Goal: Task Accomplishment & Management: Manage account settings

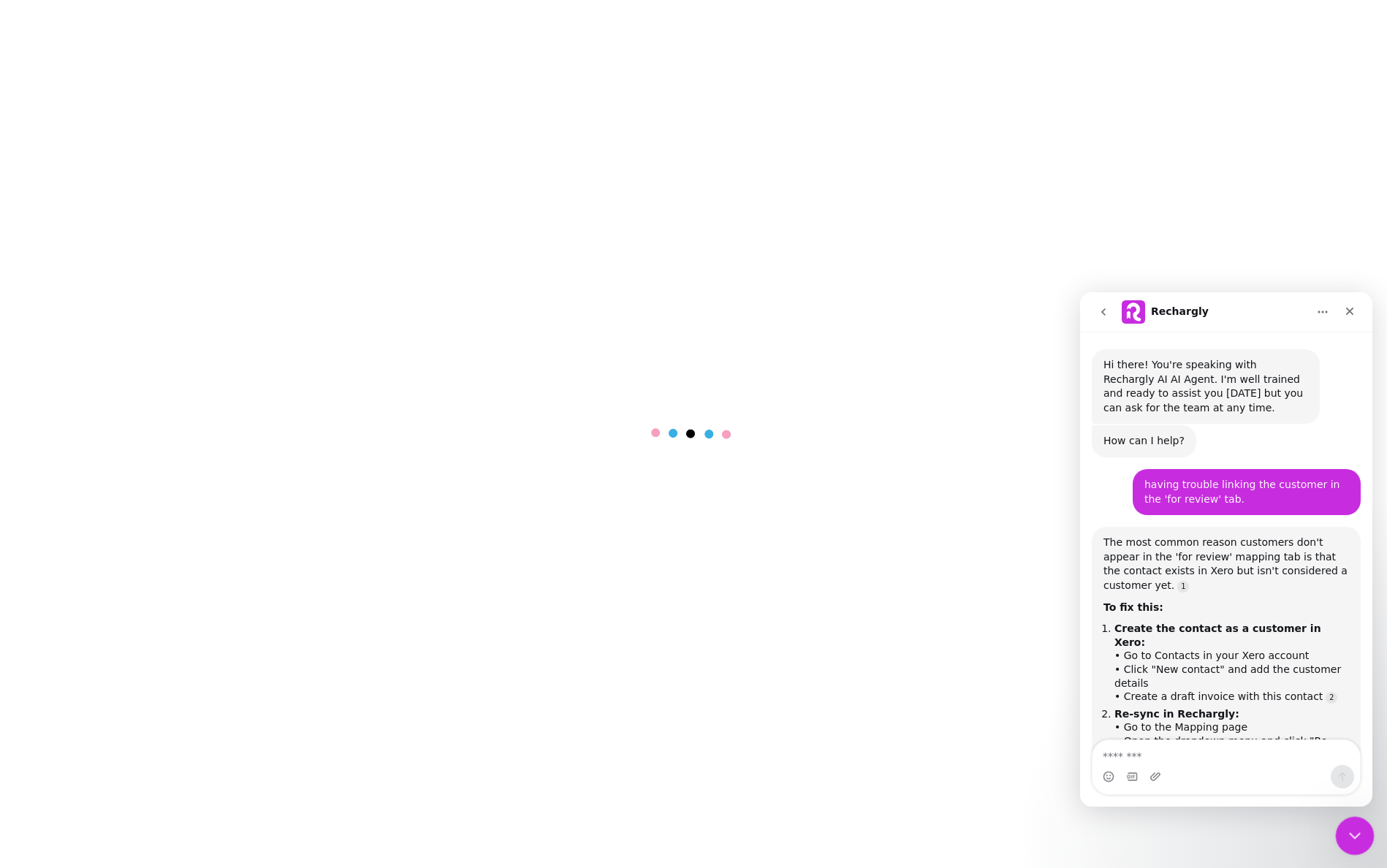
scroll to position [1034, 0]
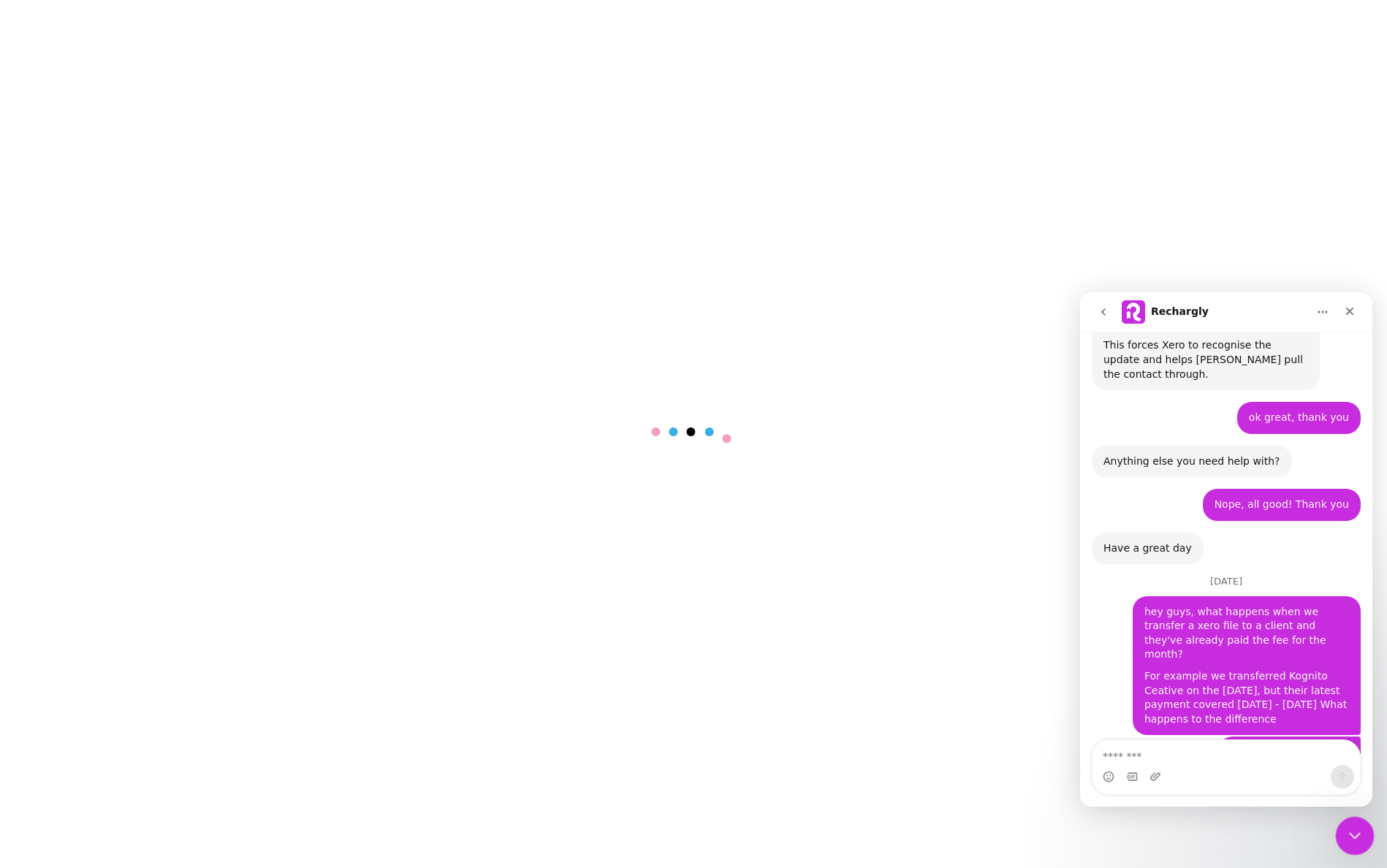
click at [1351, 833] on icon "Close Intercom Messenger" at bounding box center [1352, 833] width 11 height 6
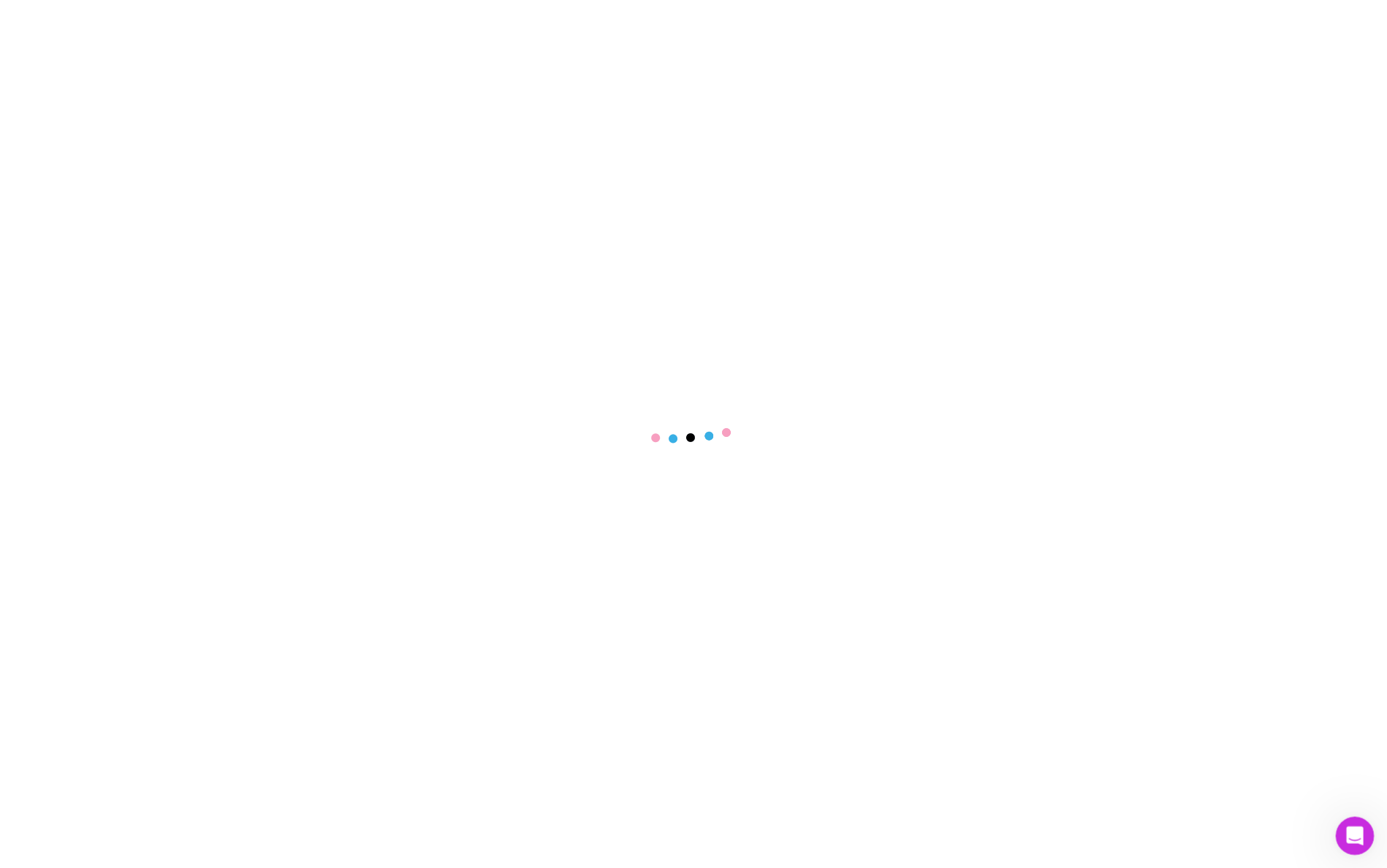
scroll to position [1293, 0]
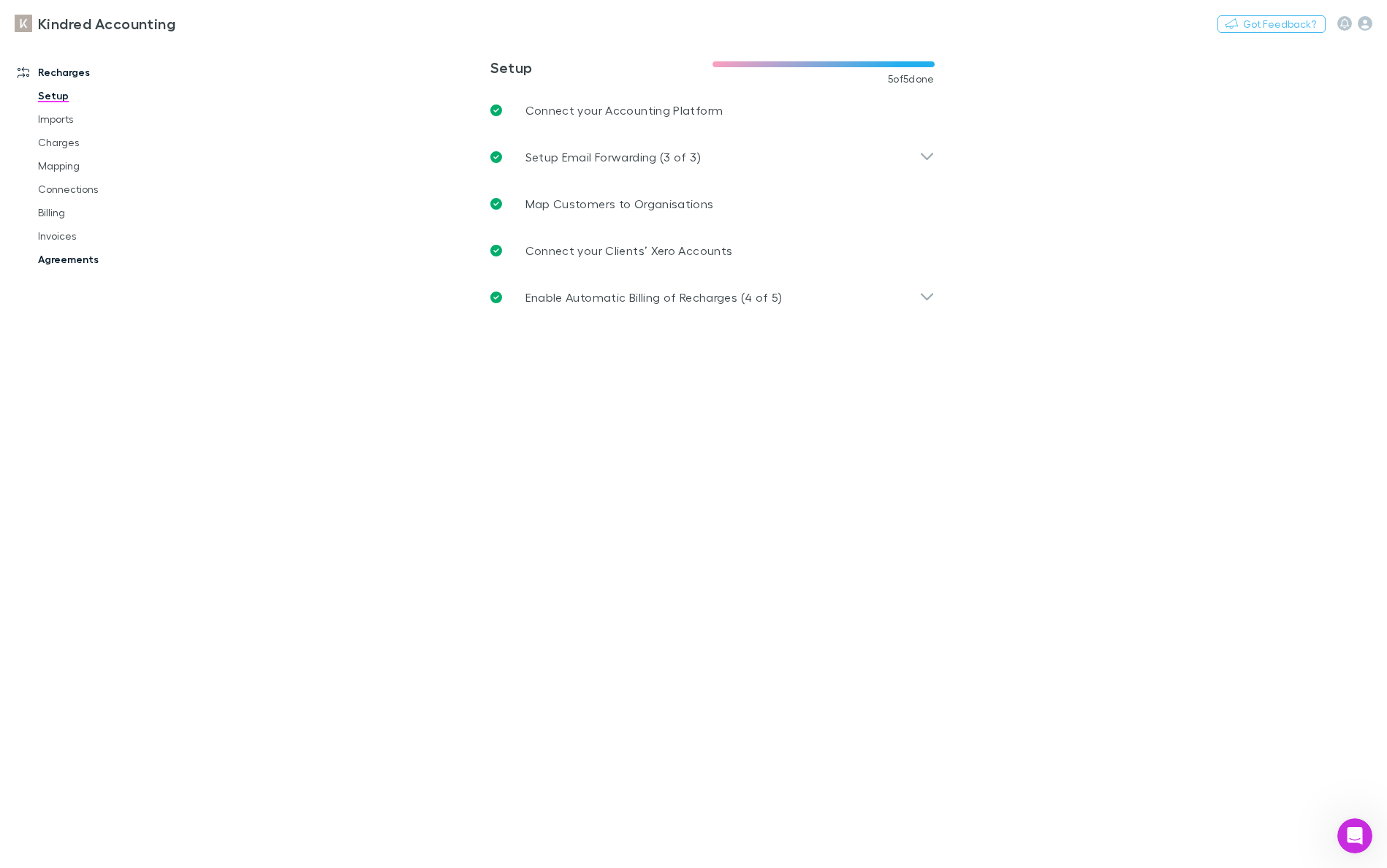
click at [70, 253] on link "Agreements" at bounding box center [104, 259] width 163 height 23
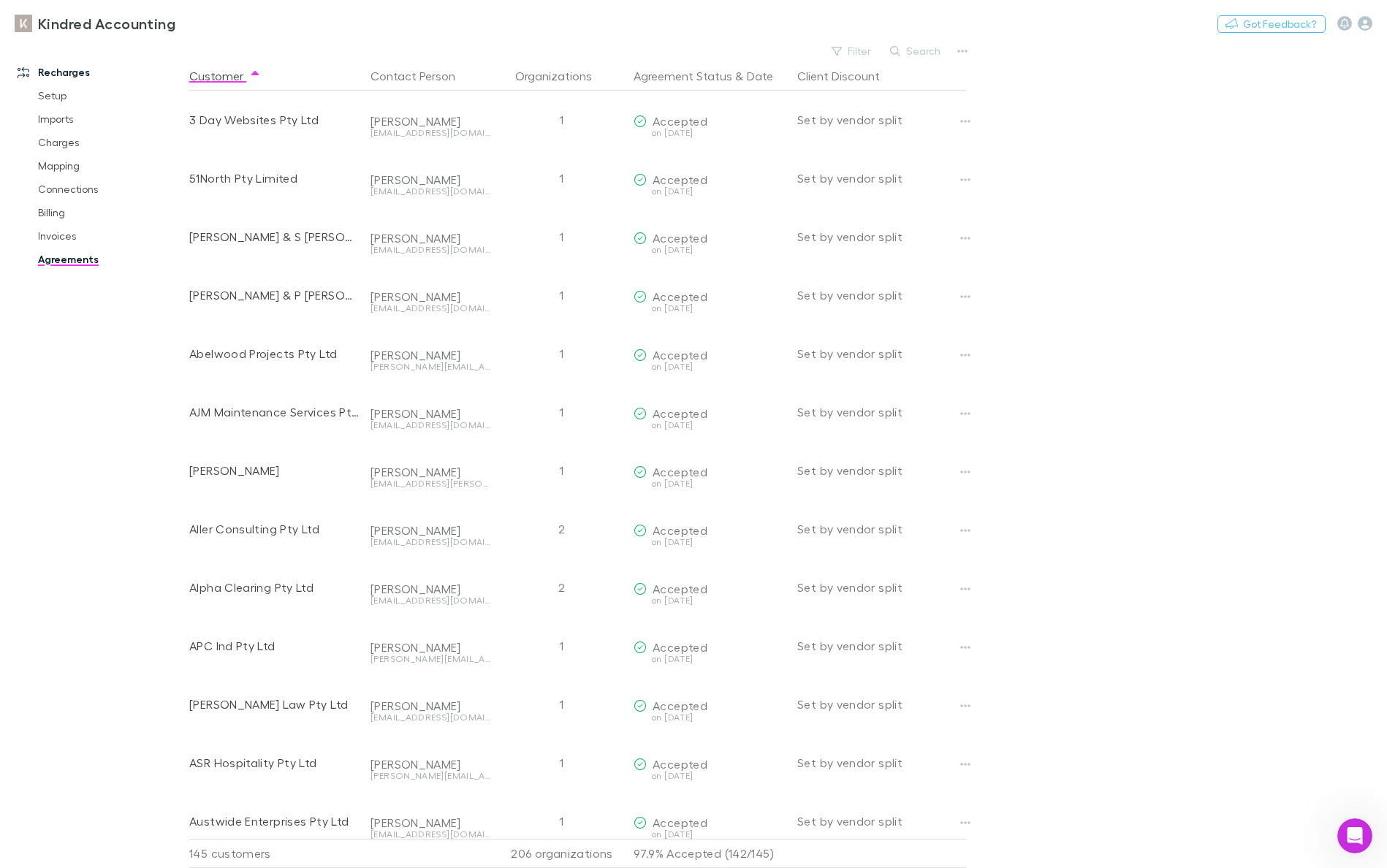
click at [935, 54] on button "Search" at bounding box center [916, 51] width 66 height 18
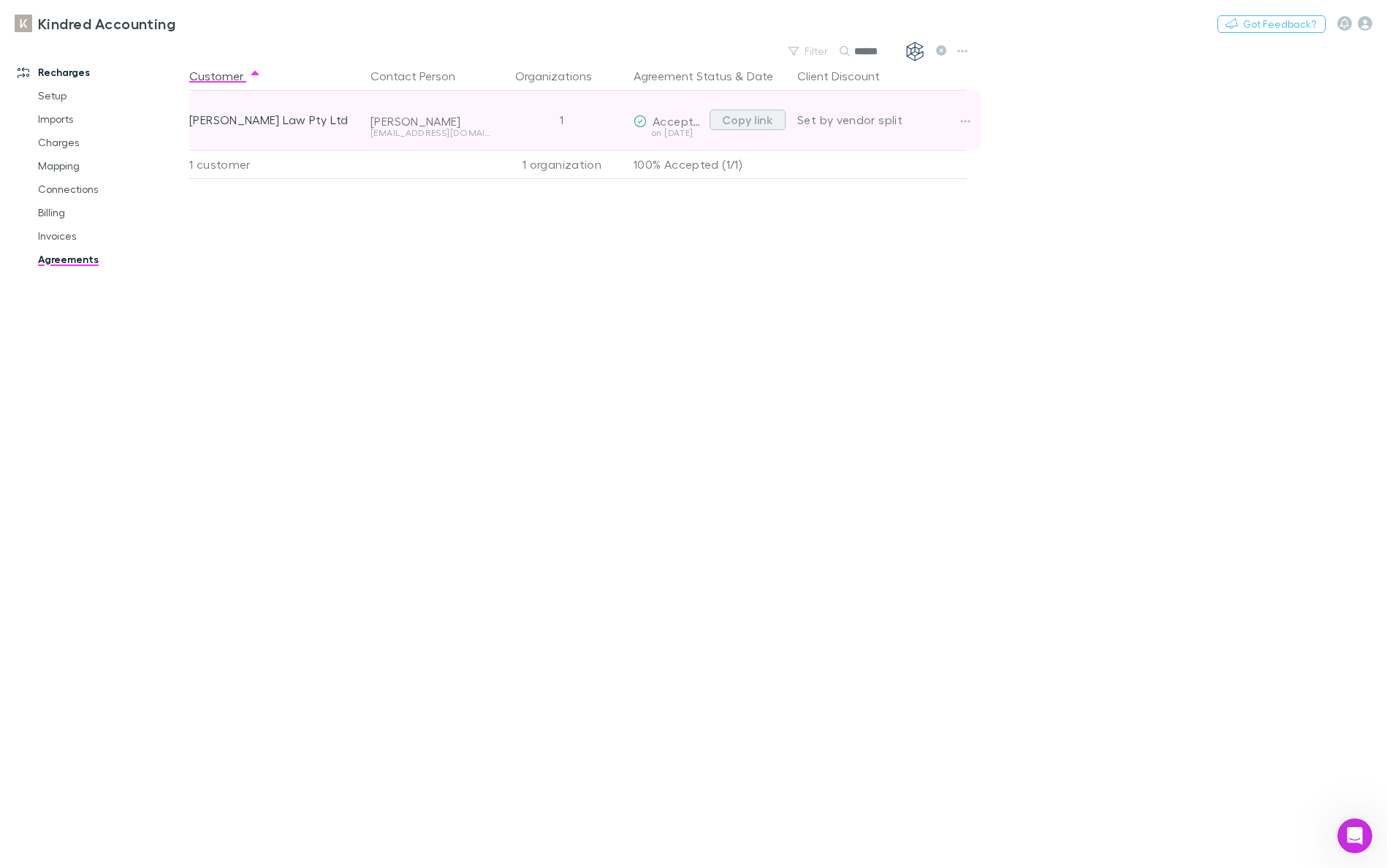
type input "******"
click at [739, 113] on button "Copy link" at bounding box center [747, 119] width 76 height 20
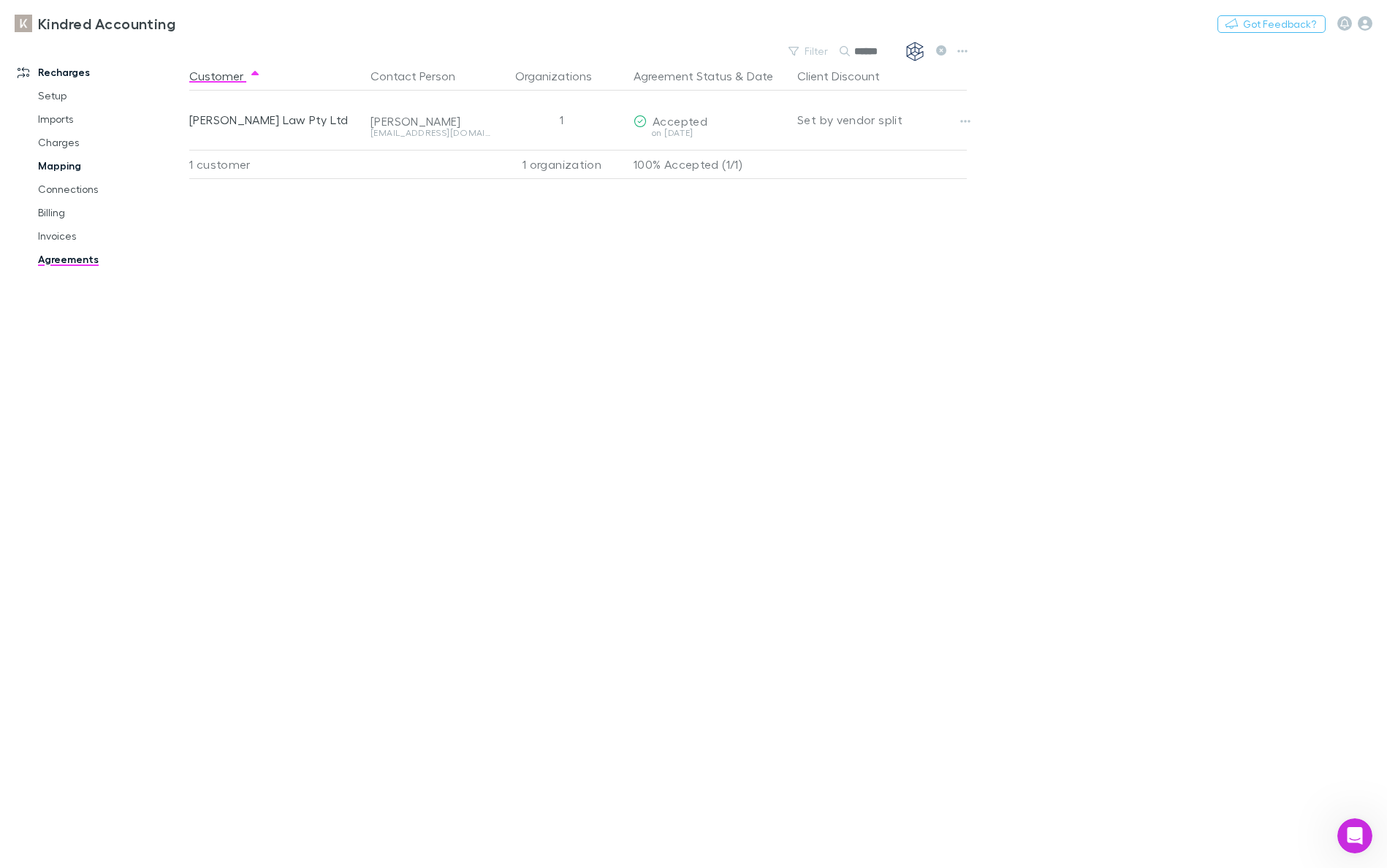
click at [42, 165] on link "Mapping" at bounding box center [104, 165] width 163 height 23
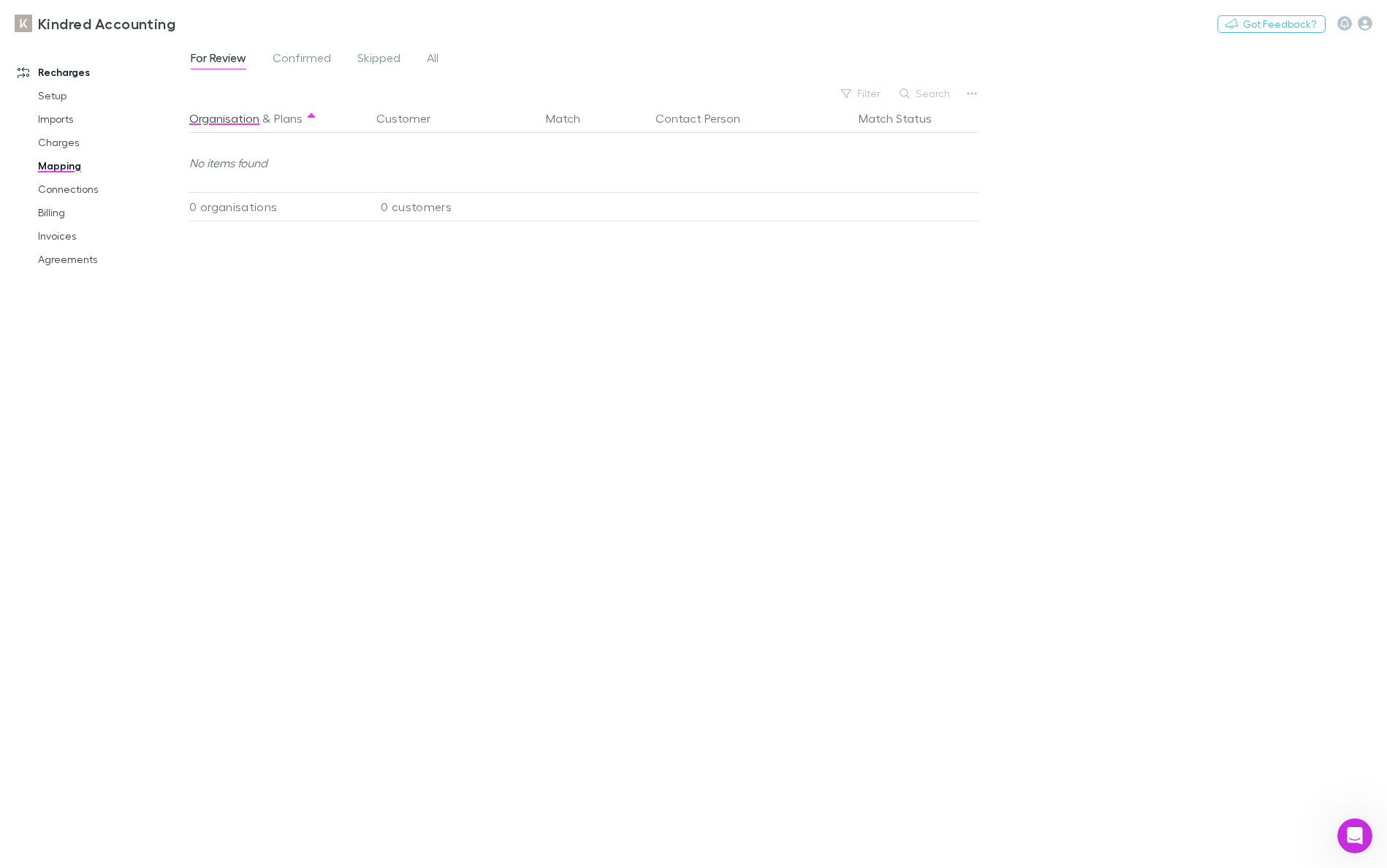
click at [930, 89] on button "Search" at bounding box center [925, 94] width 66 height 18
type input "**********"
click at [315, 62] on span "Confirmed" at bounding box center [302, 59] width 58 height 19
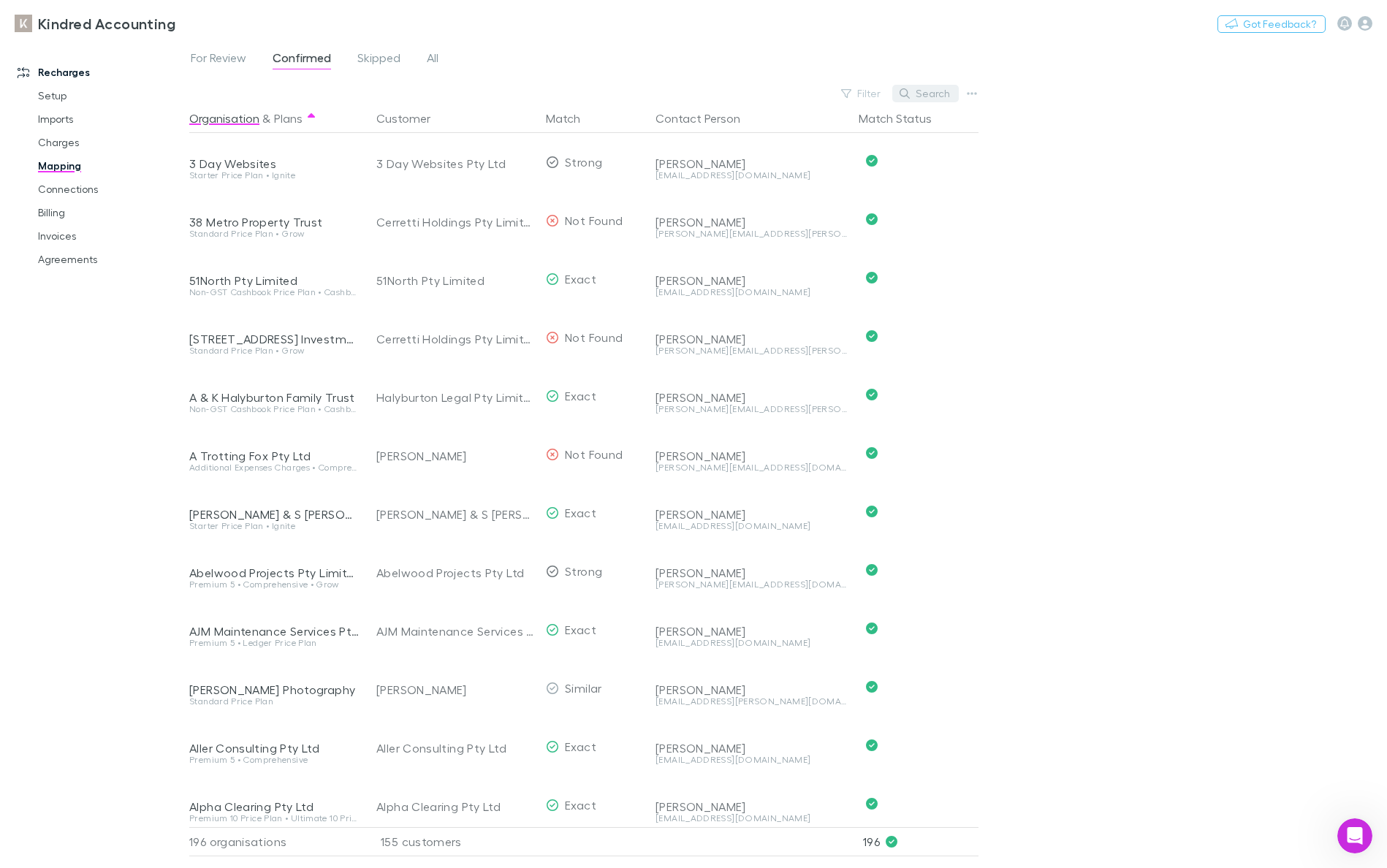
click at [958, 94] on div "Filter Search" at bounding box center [898, 93] width 128 height 20
click at [911, 94] on button "Search" at bounding box center [925, 94] width 66 height 18
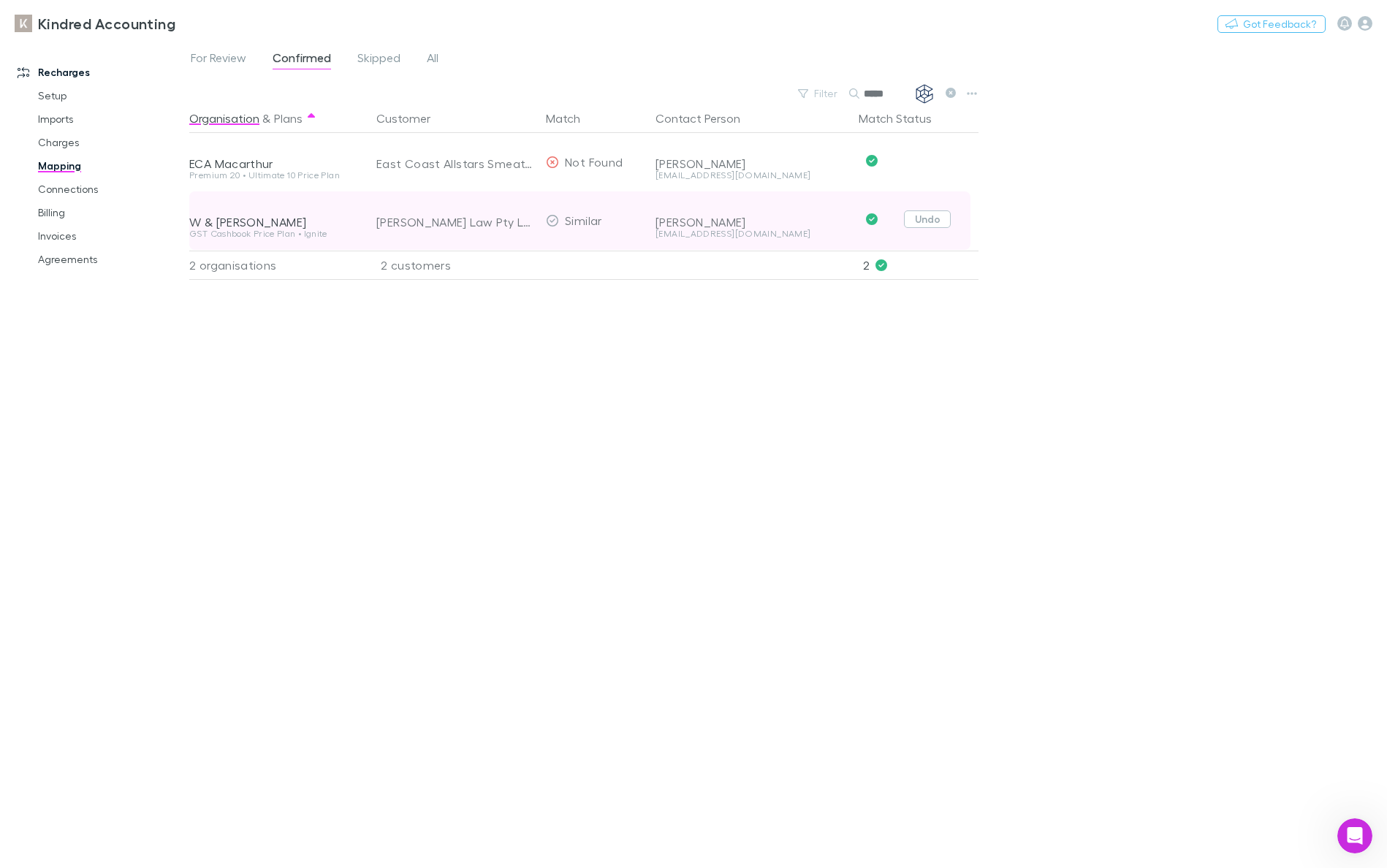
type input "*****"
click at [933, 219] on button "Undo" at bounding box center [927, 219] width 47 height 18
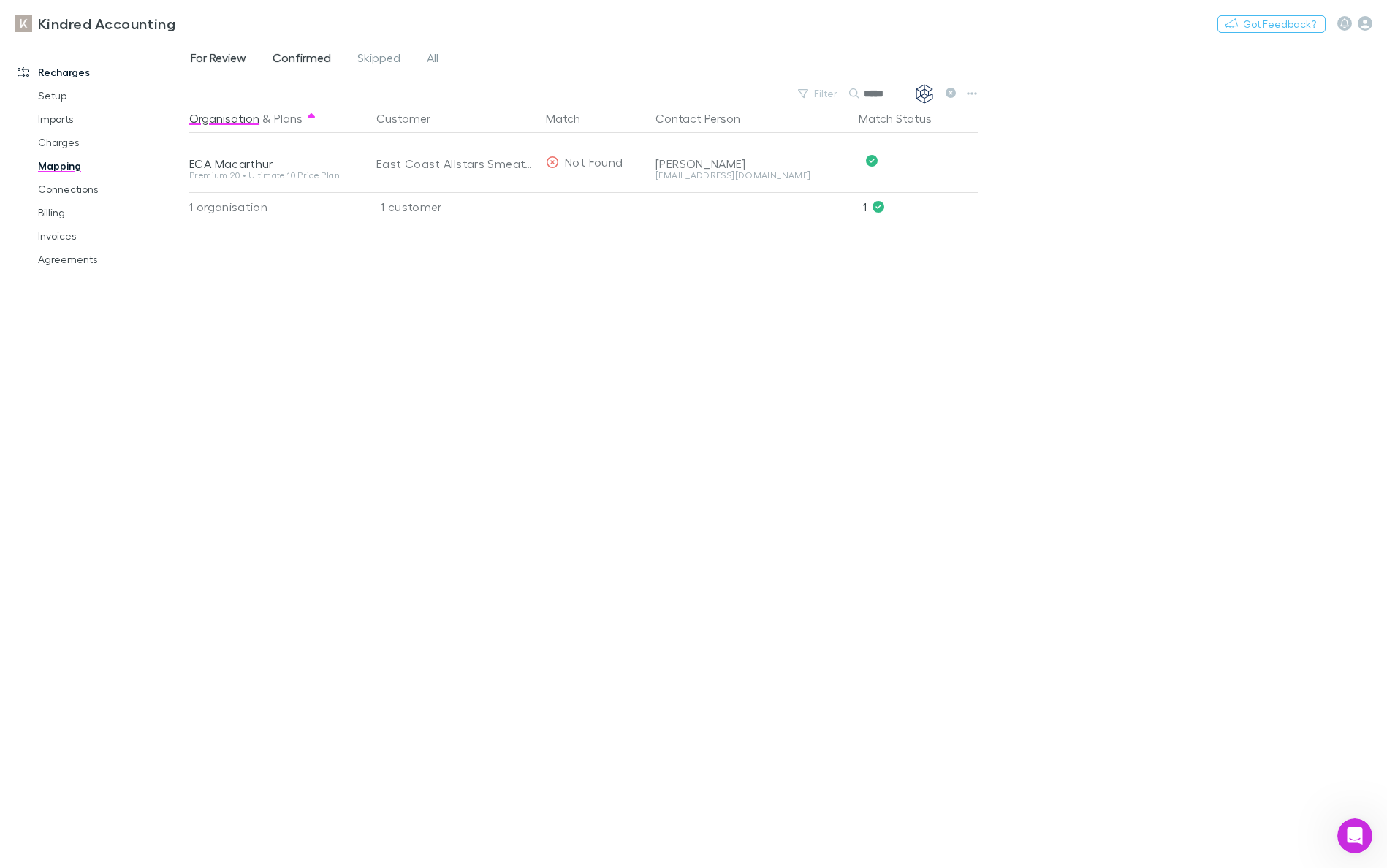
click at [226, 57] on span "For Review" at bounding box center [219, 59] width 56 height 19
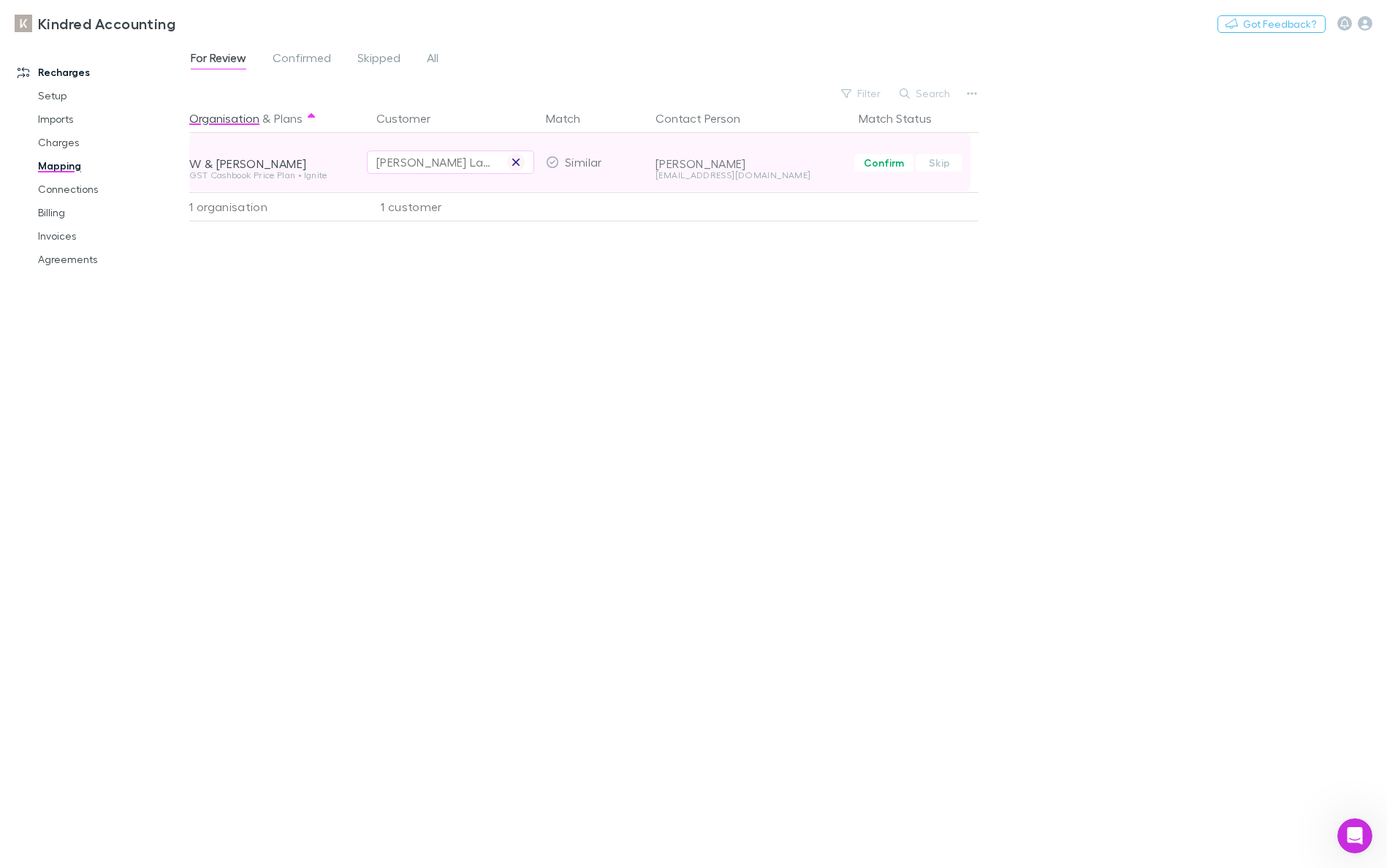
click at [521, 158] on button "button" at bounding box center [516, 163] width 18 height 18
click at [462, 159] on div "Select a customer" at bounding box center [450, 163] width 148 height 18
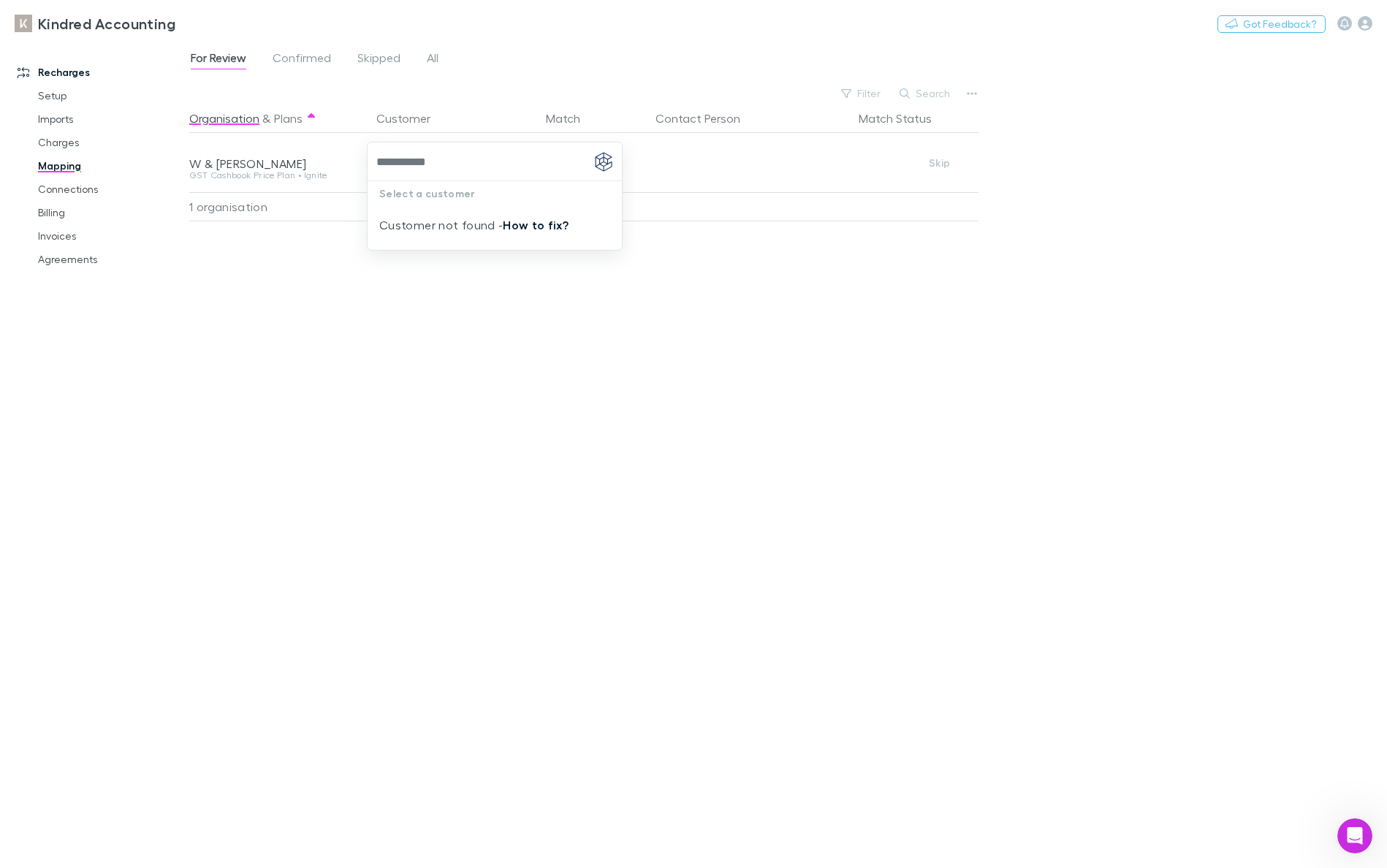
click at [521, 223] on link "How to fix?" at bounding box center [535, 225] width 66 height 15
type input "**********"
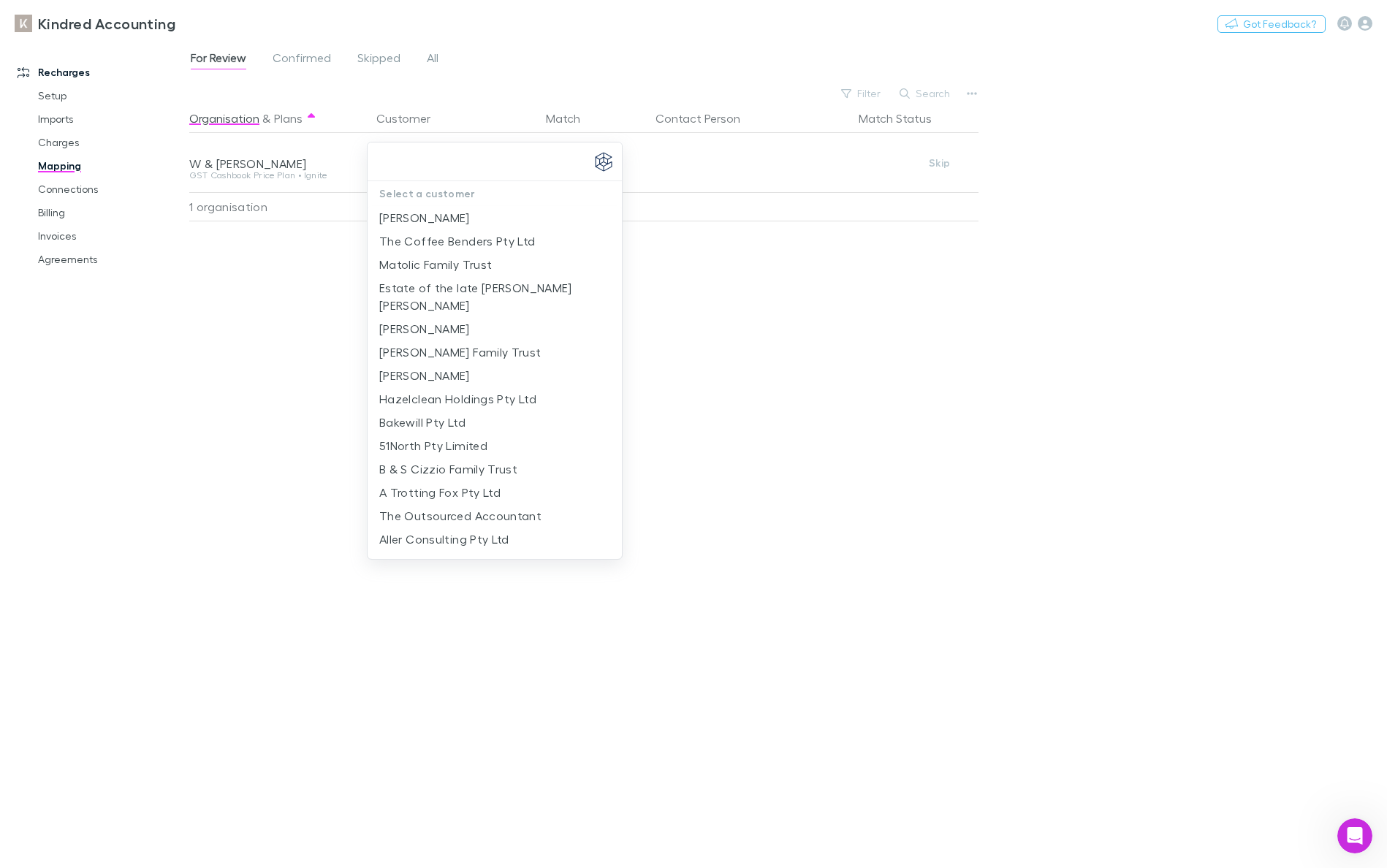
click at [1018, 307] on div at bounding box center [693, 434] width 1387 height 868
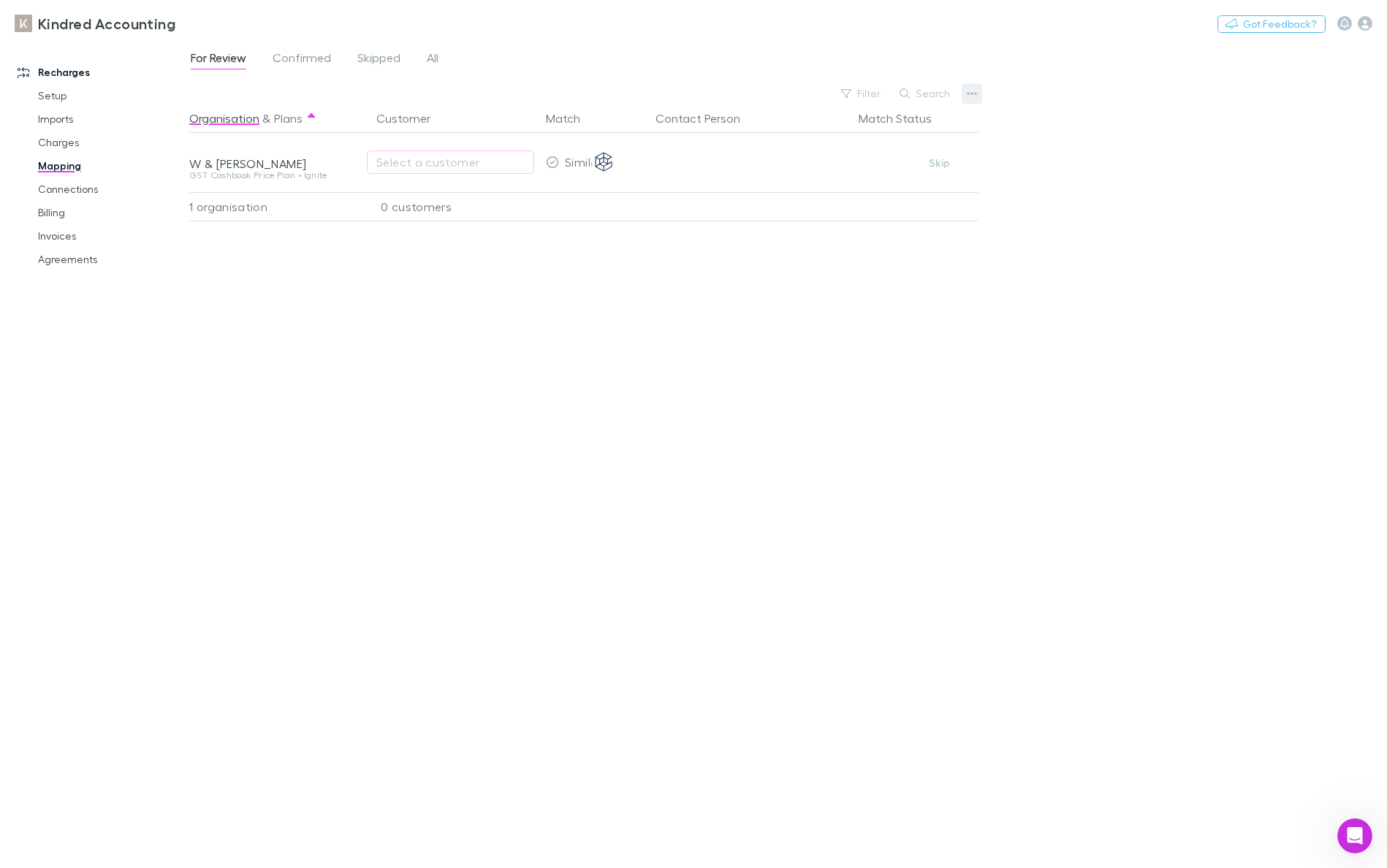
click at [972, 93] on icon "button" at bounding box center [972, 94] width 11 height 3
click at [933, 236] on p "Re-sync contacts" at bounding box center [881, 232] width 177 height 18
click at [962, 91] on button "button" at bounding box center [972, 93] width 20 height 20
click at [448, 170] on div at bounding box center [693, 434] width 1387 height 868
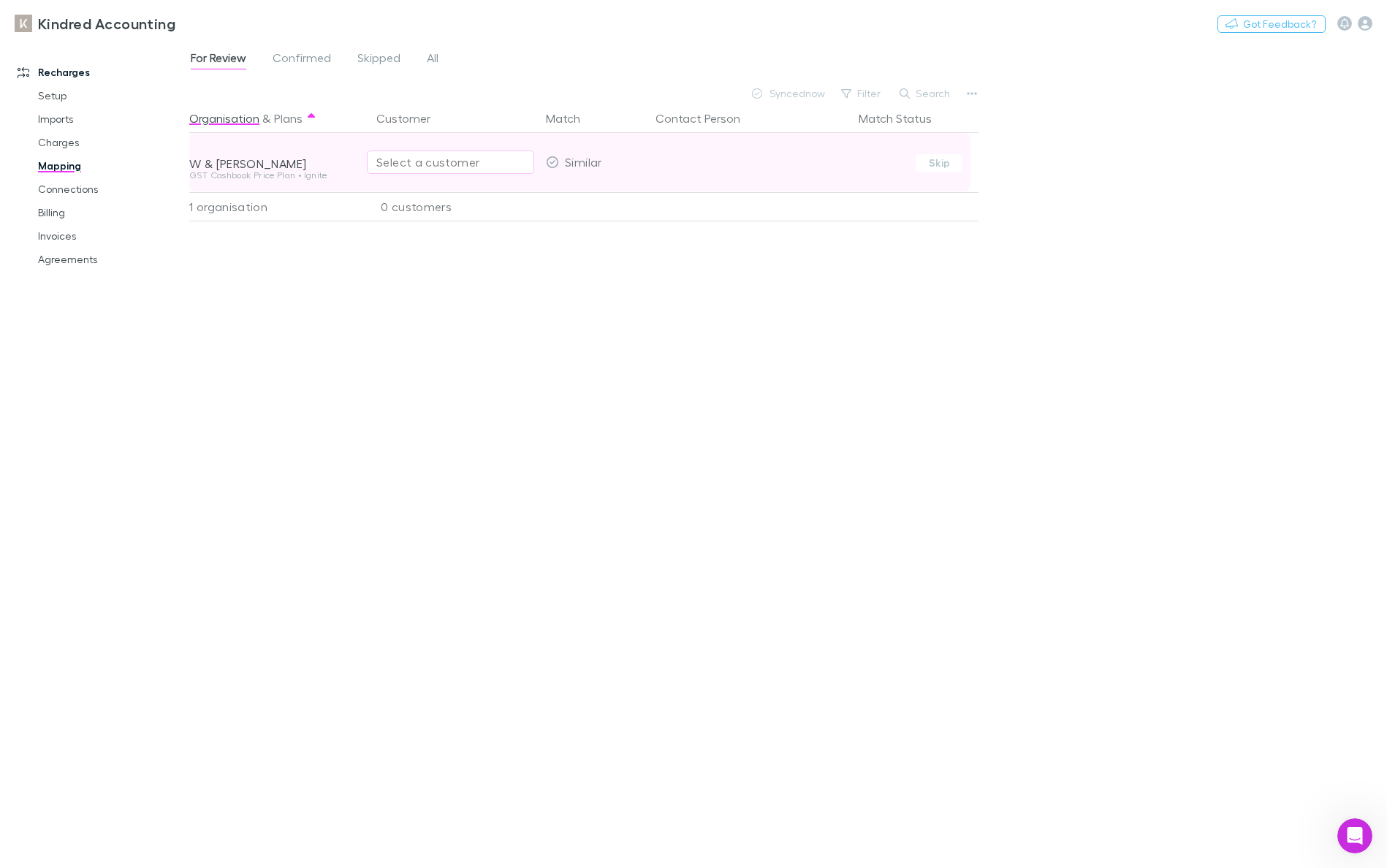
click at [444, 161] on div "Select a customer" at bounding box center [450, 163] width 148 height 18
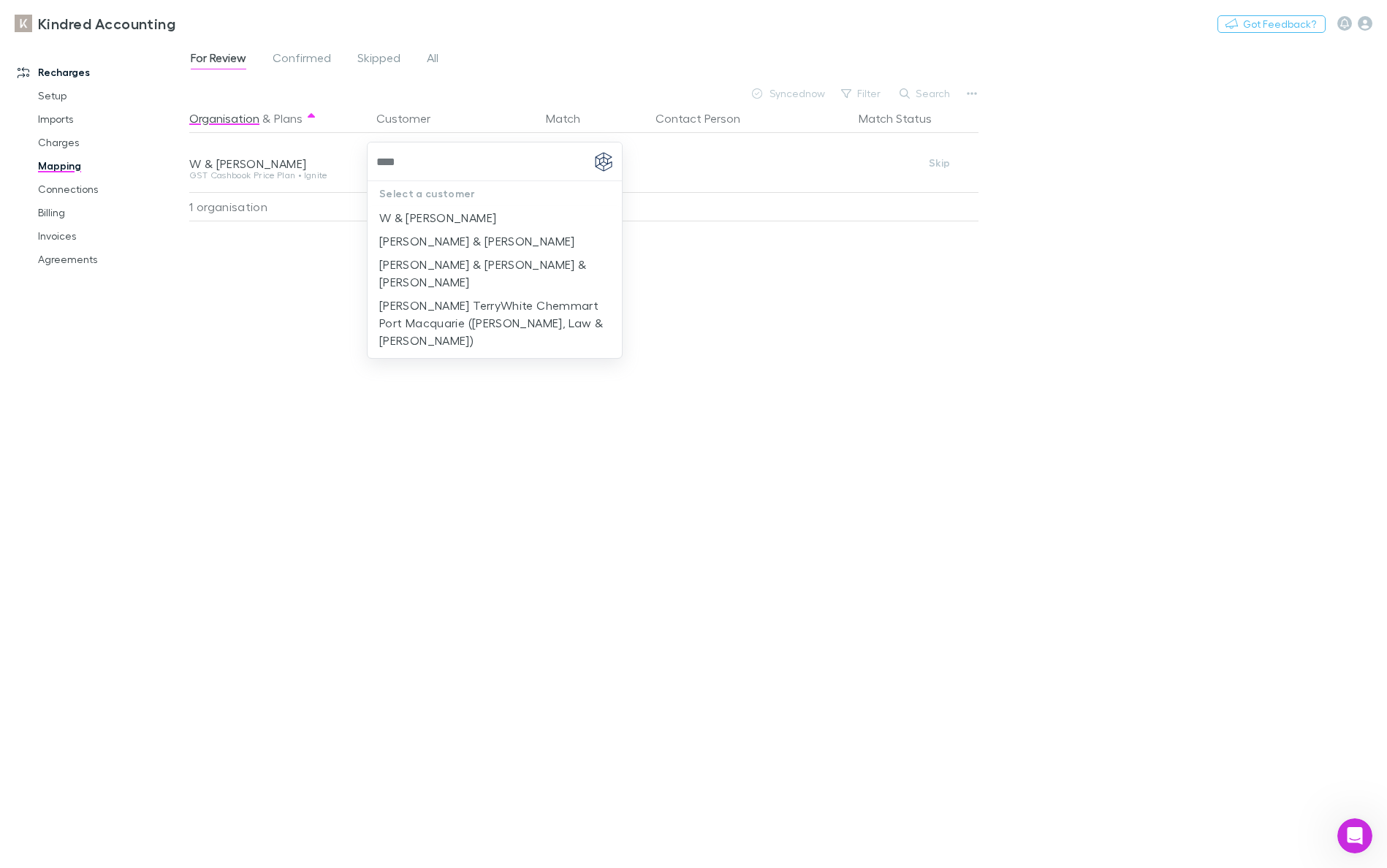
type input "*****"
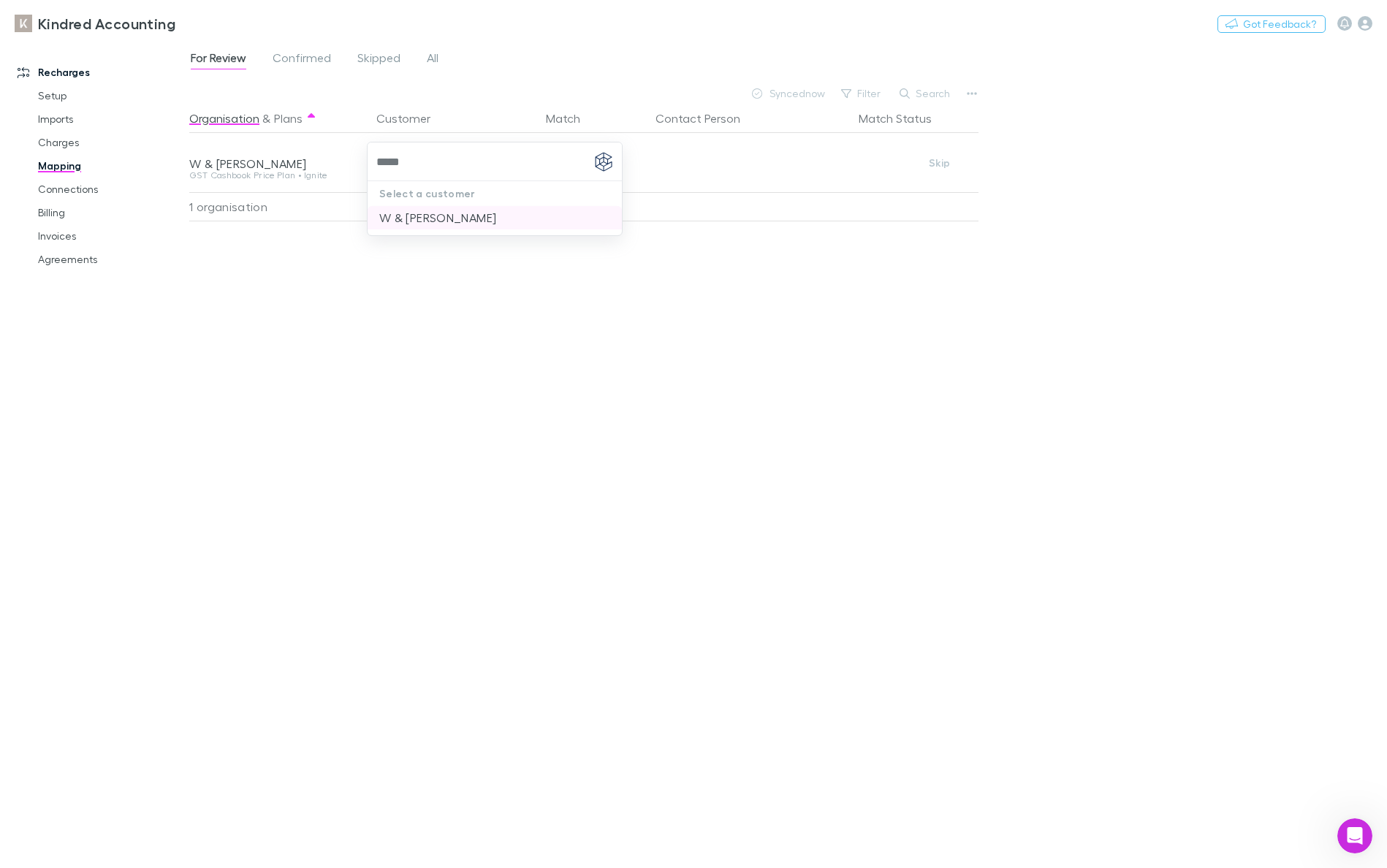
click at [431, 209] on li "W & L Bates" at bounding box center [495, 218] width 254 height 23
click at [947, 423] on div "Organisation & Plans Customer Match Contact Person Match Status W & L Bates GST…" at bounding box center [585, 480] width 793 height 753
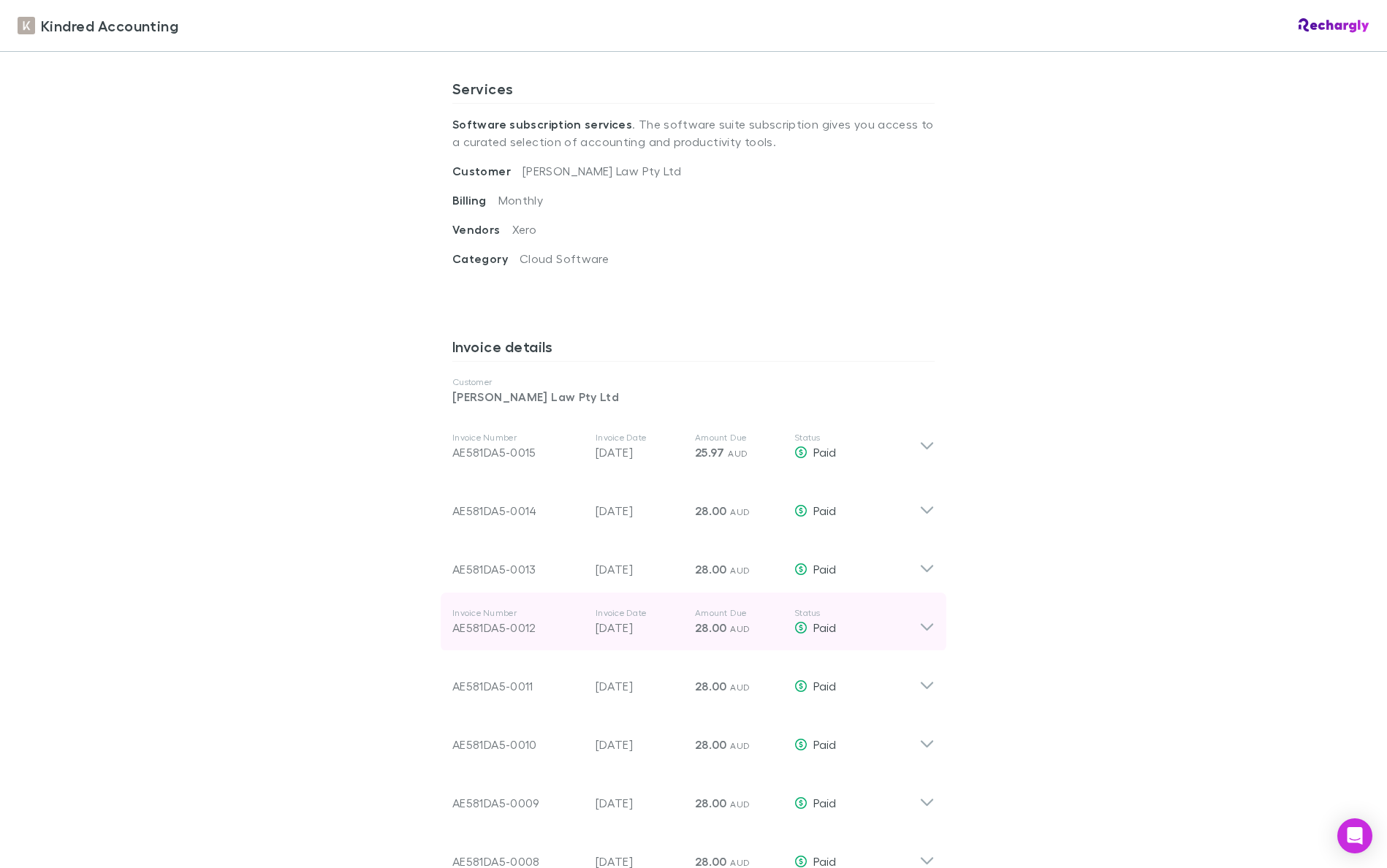
scroll to position [524, 0]
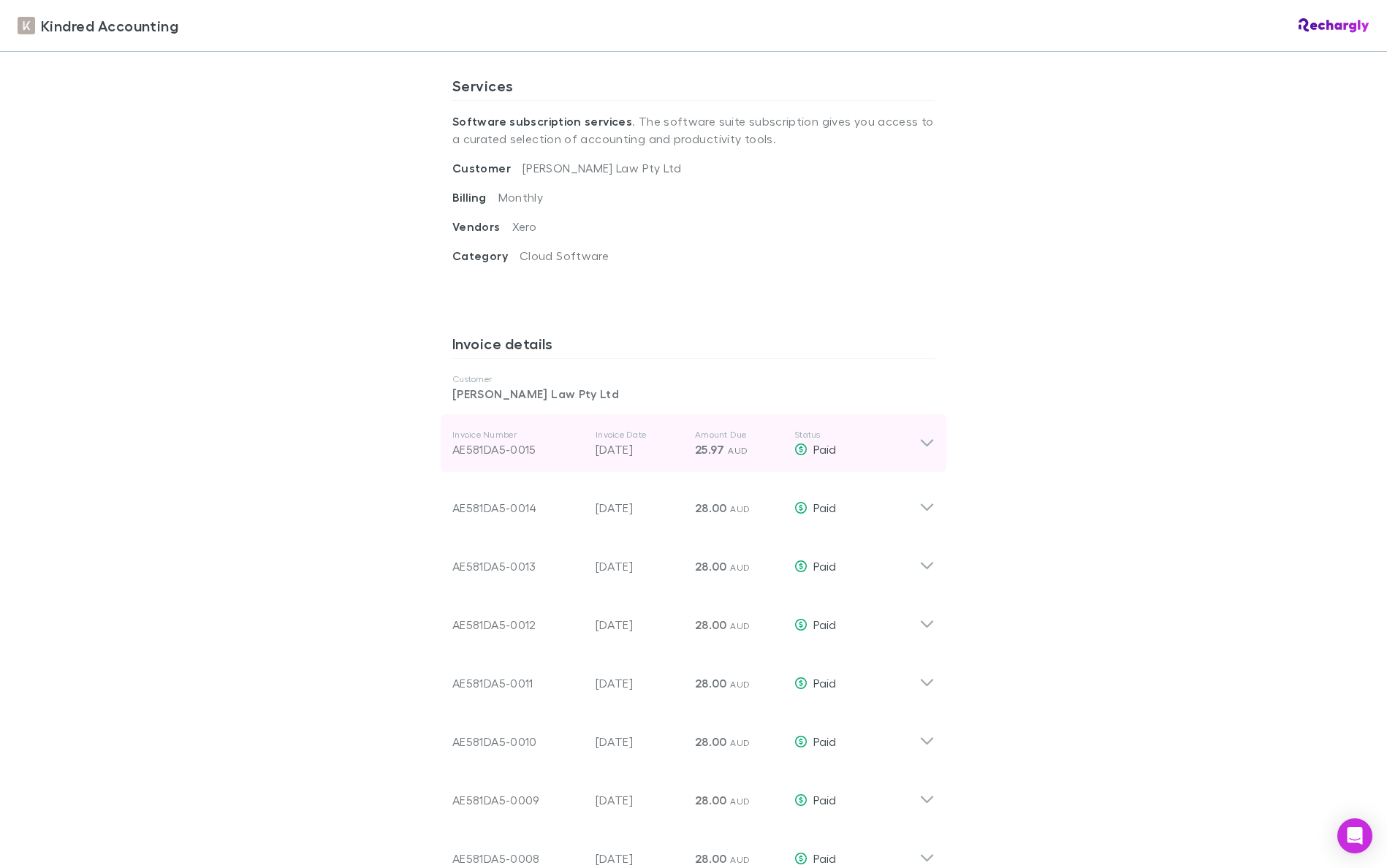
click at [927, 440] on icon at bounding box center [926, 443] width 12 height 7
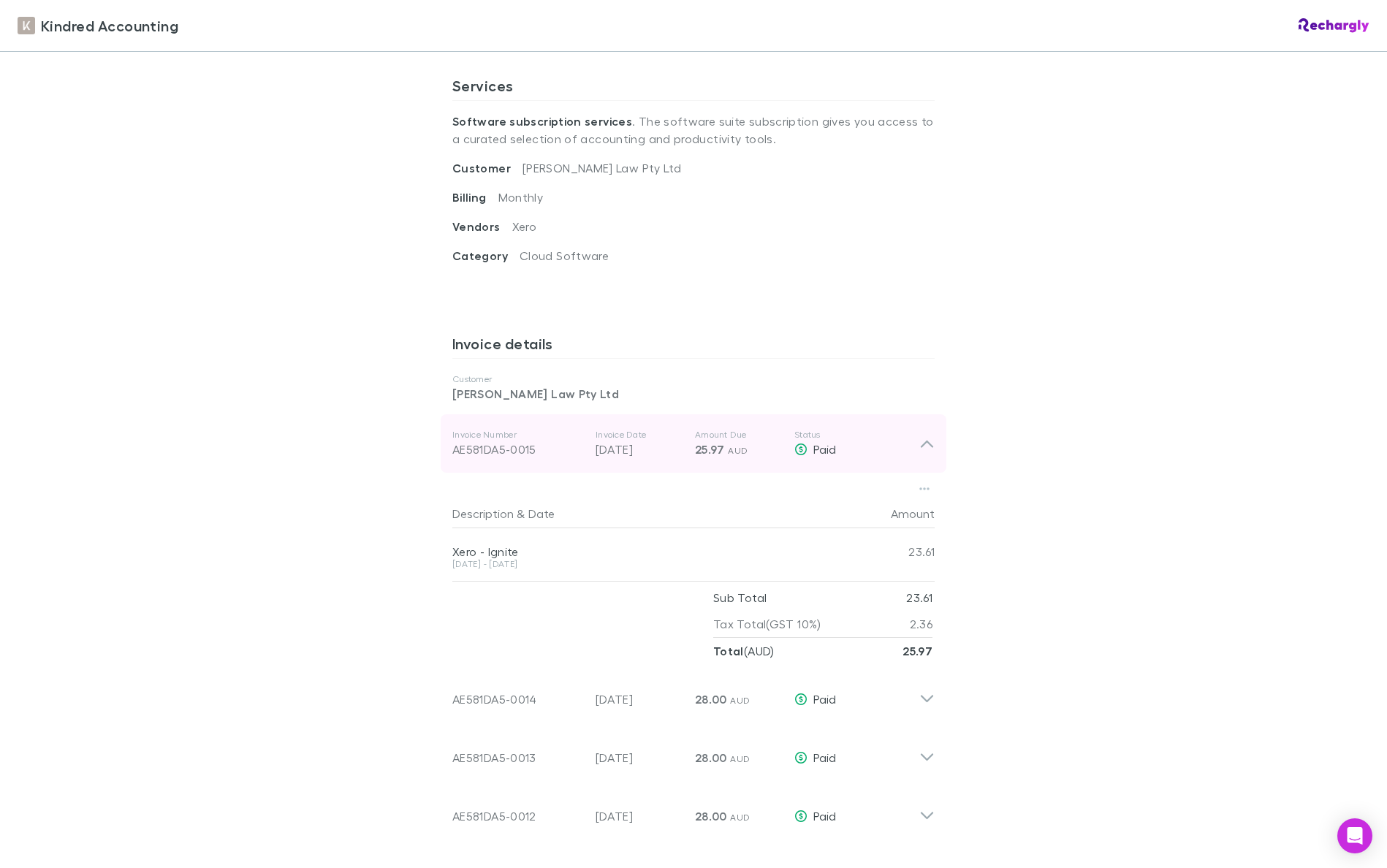
click at [927, 435] on icon at bounding box center [926, 444] width 15 height 18
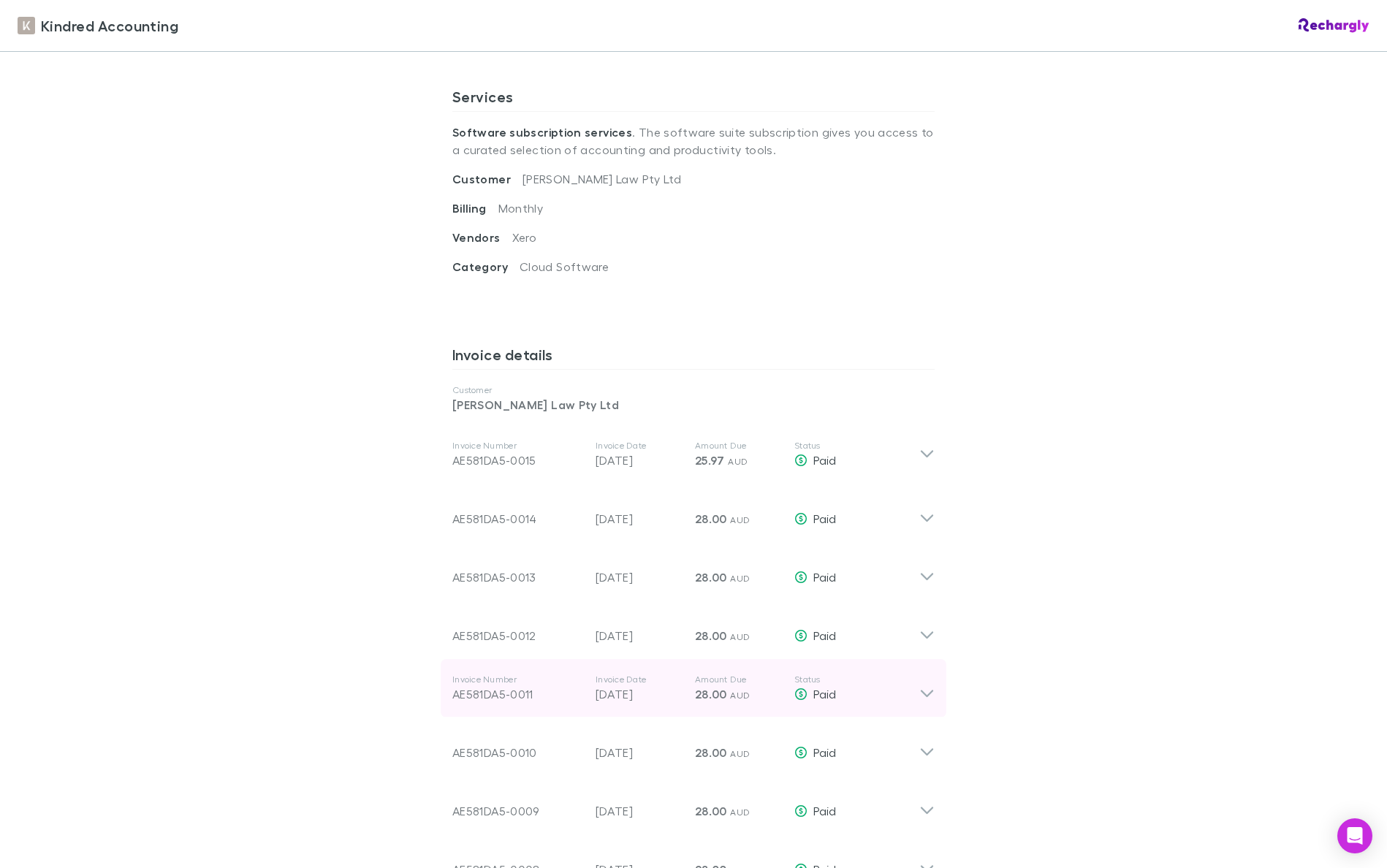
scroll to position [513, 0]
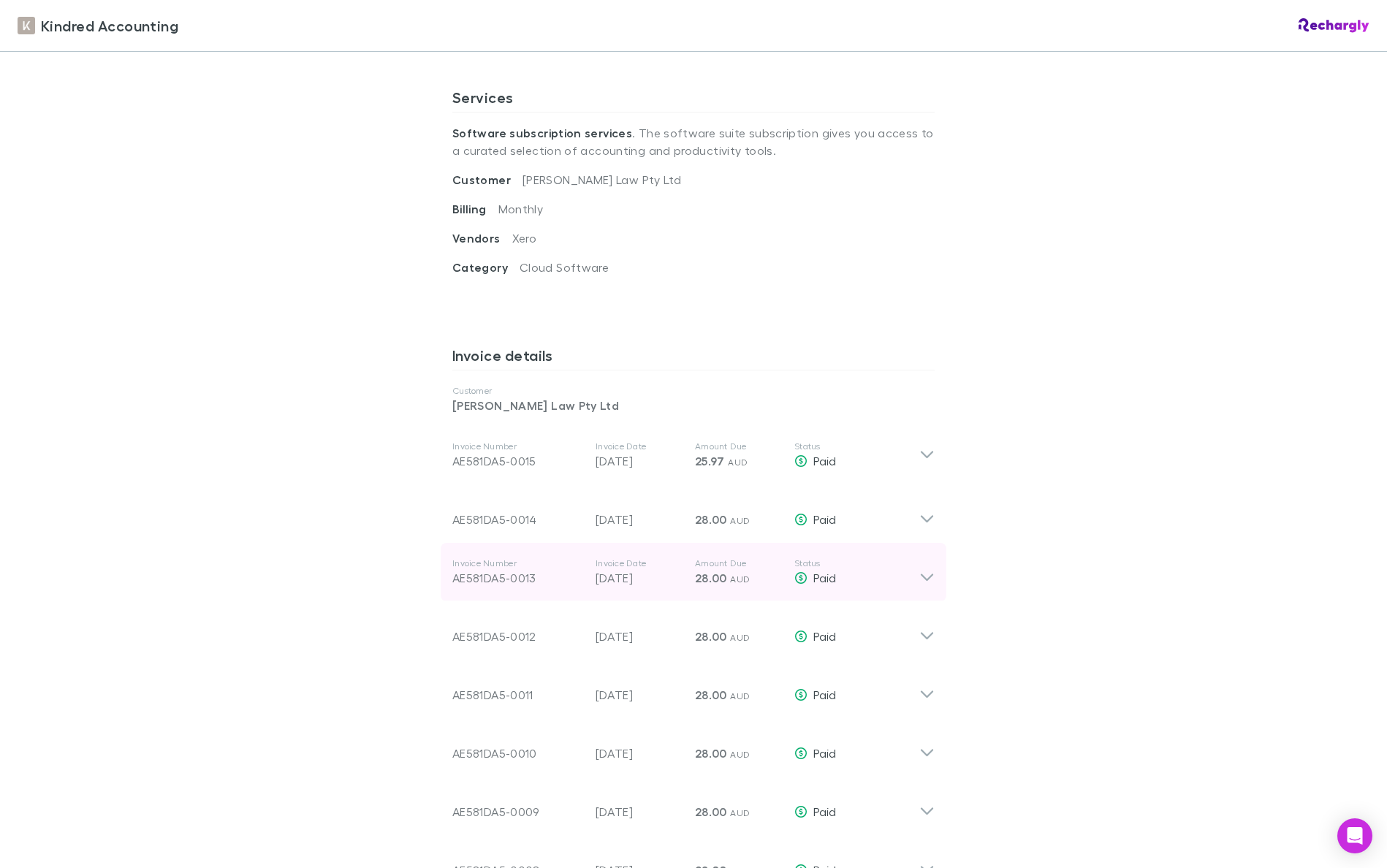
click at [929, 559] on icon at bounding box center [926, 572] width 15 height 29
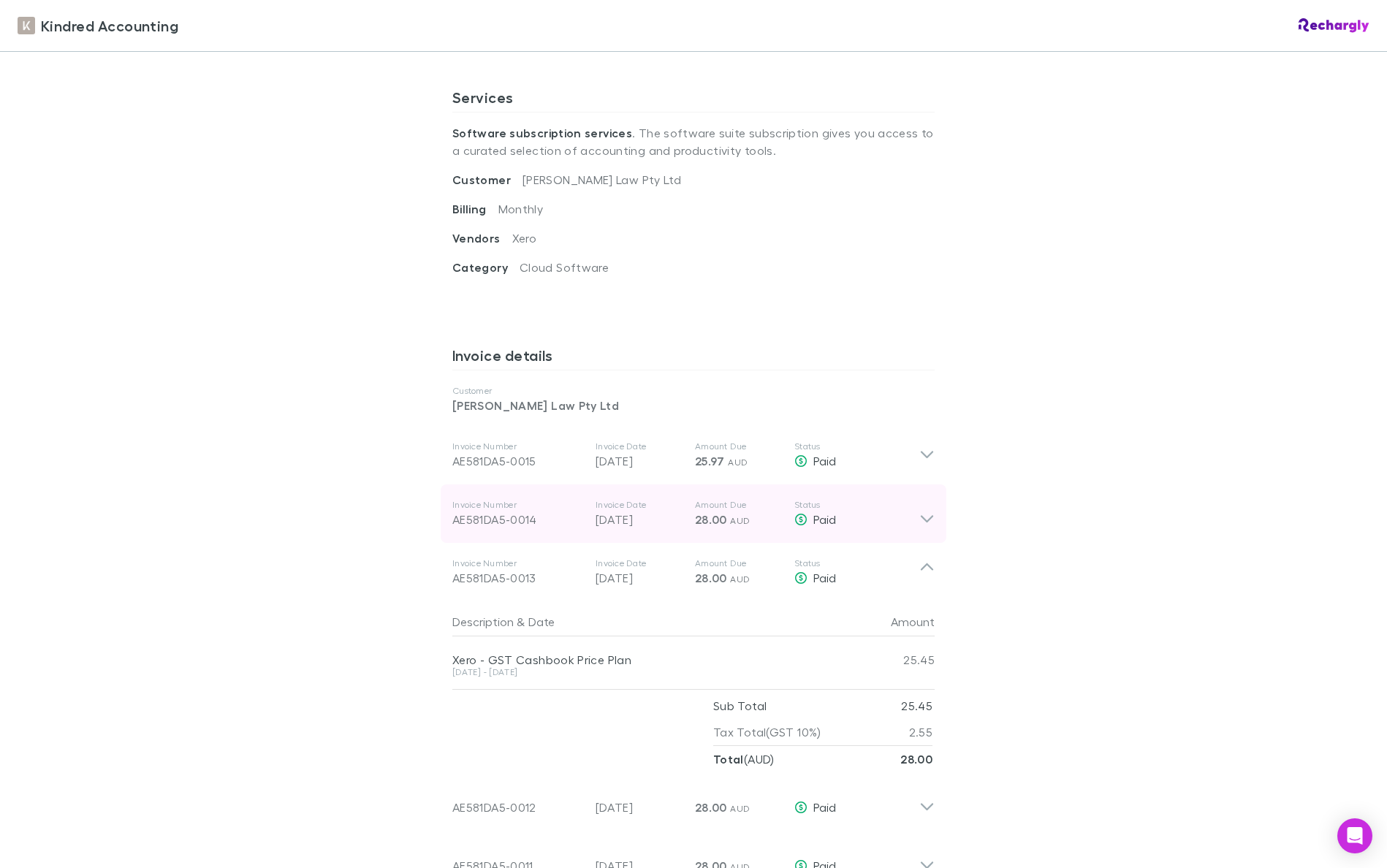
drag, startPoint x: 934, startPoint y: 546, endPoint x: 921, endPoint y: 521, distance: 28.2
click at [934, 546] on div "Invoice Number AE581DA5-0013 Invoice Date 01 Jun 2025 Amount Due 28.00 AUD Stat…" at bounding box center [693, 572] width 506 height 58
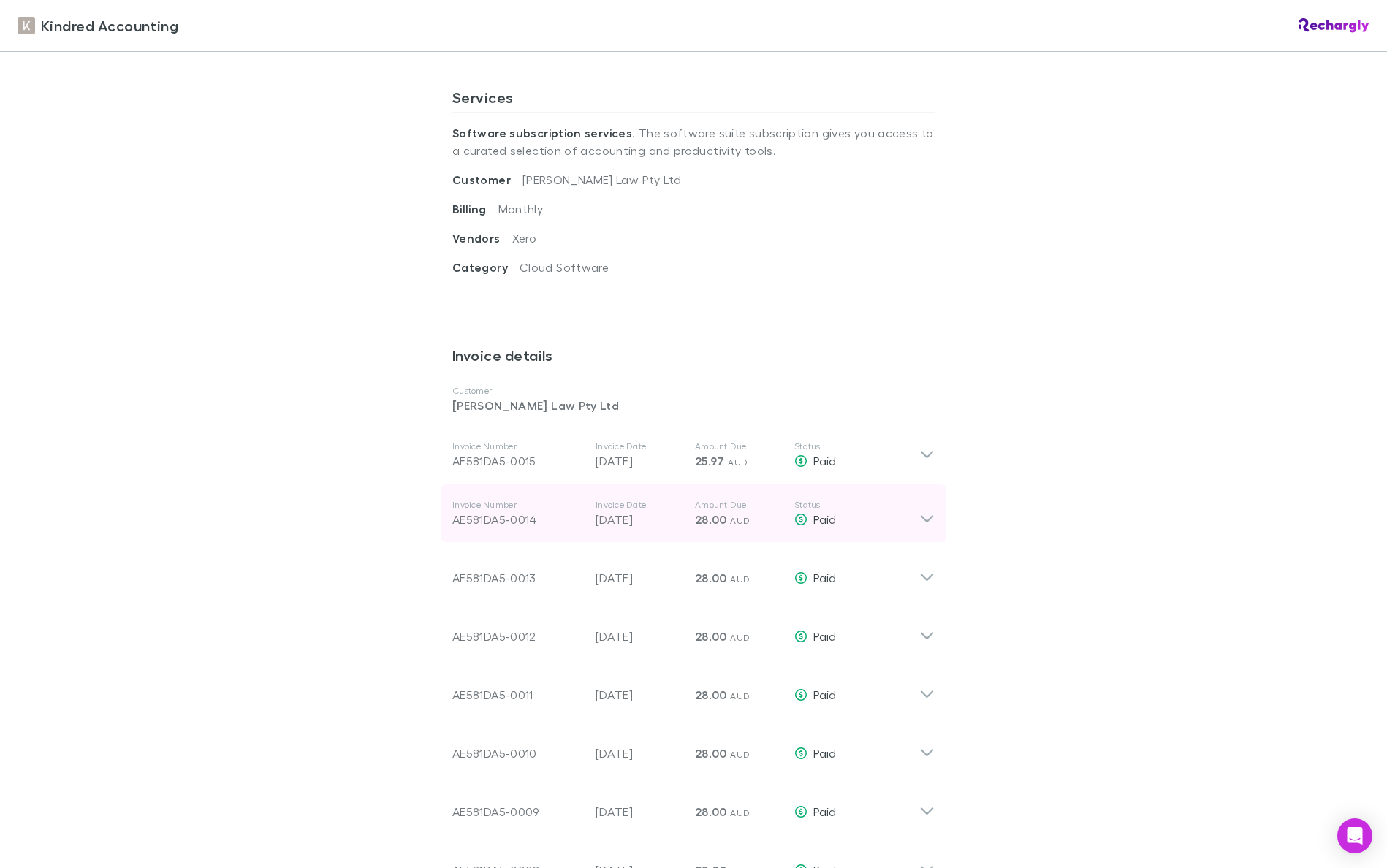
click at [921, 499] on icon at bounding box center [926, 513] width 15 height 29
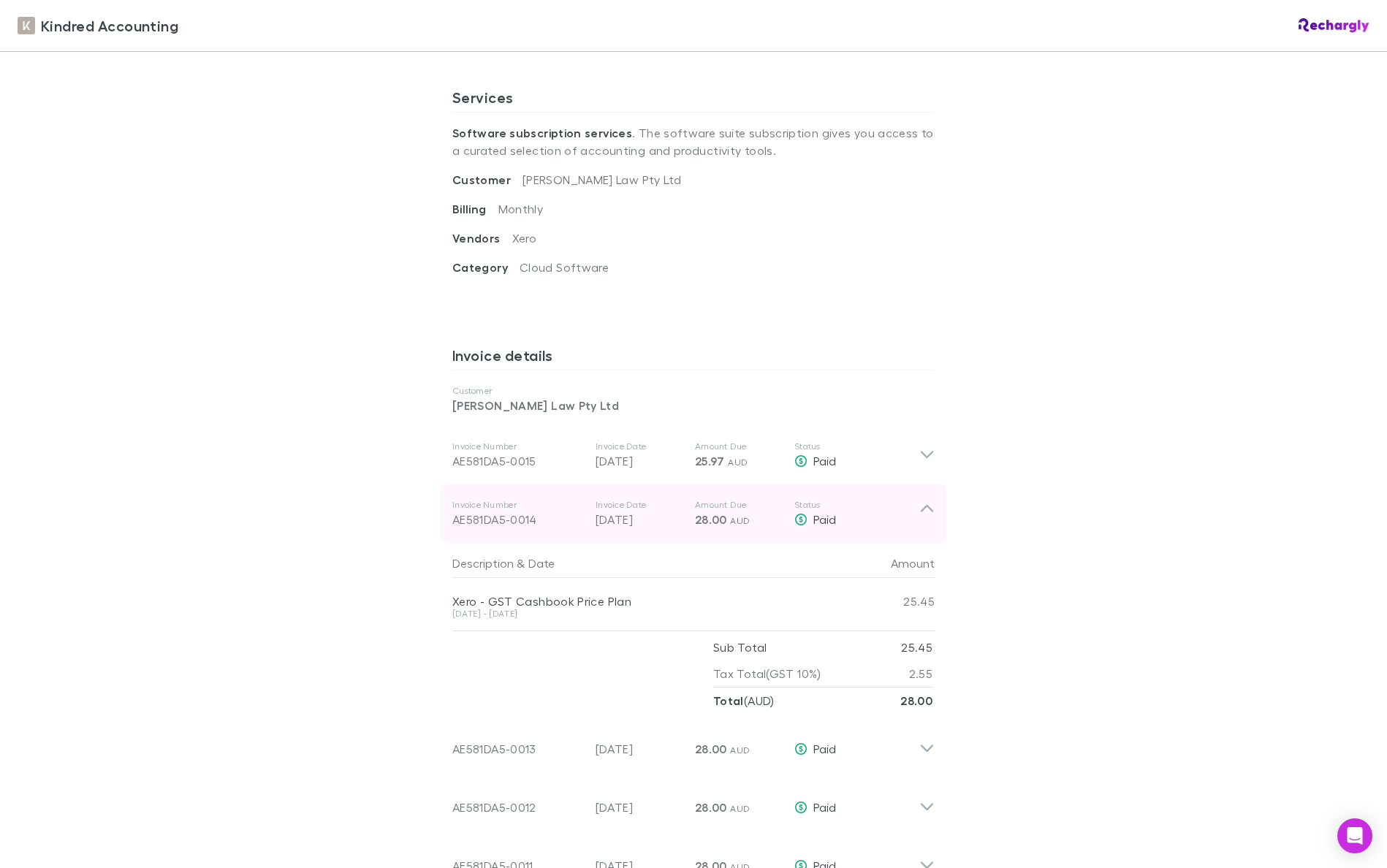
click at [921, 499] on icon at bounding box center [926, 513] width 15 height 29
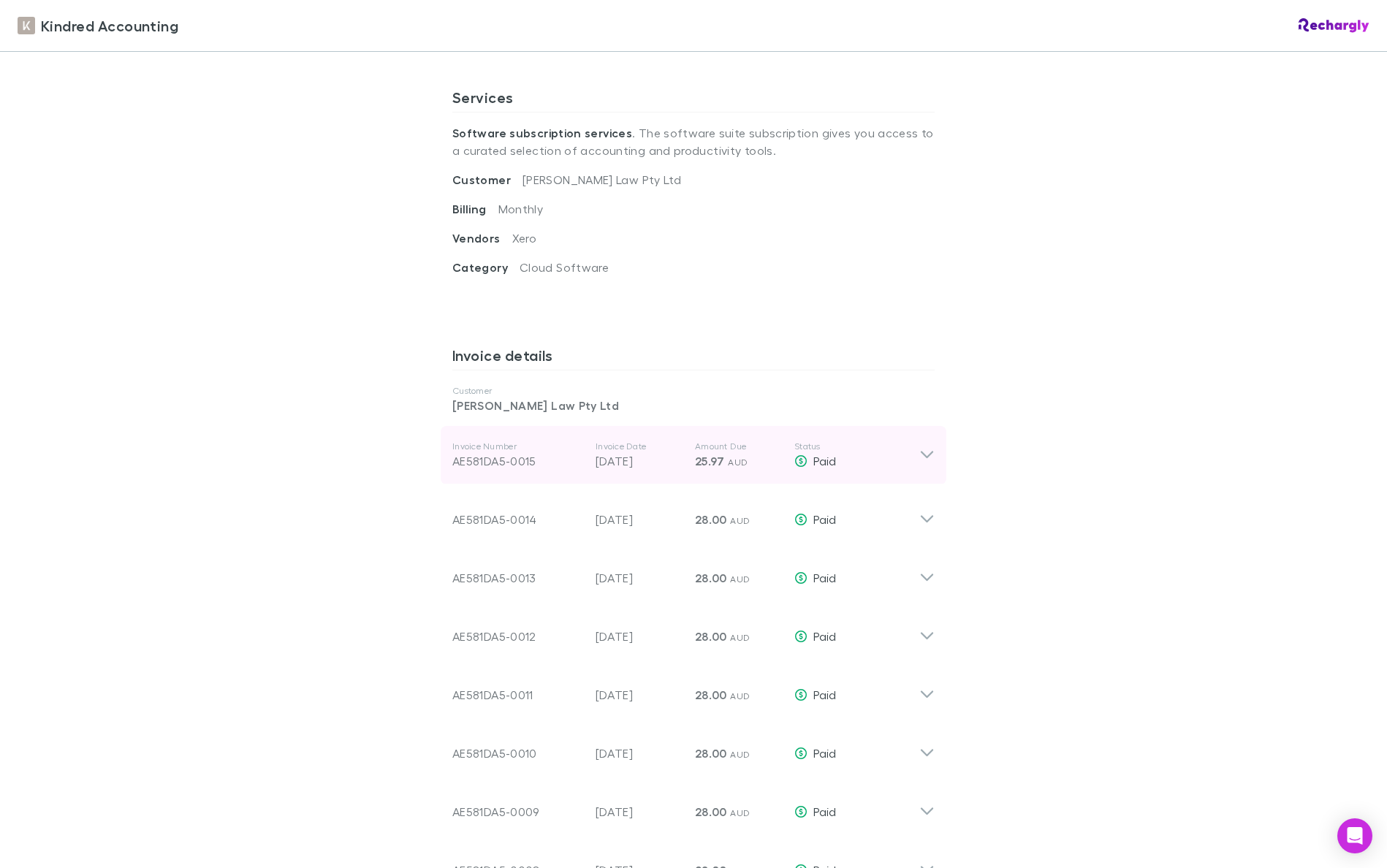
click at [914, 440] on p "Status" at bounding box center [857, 446] width 125 height 11
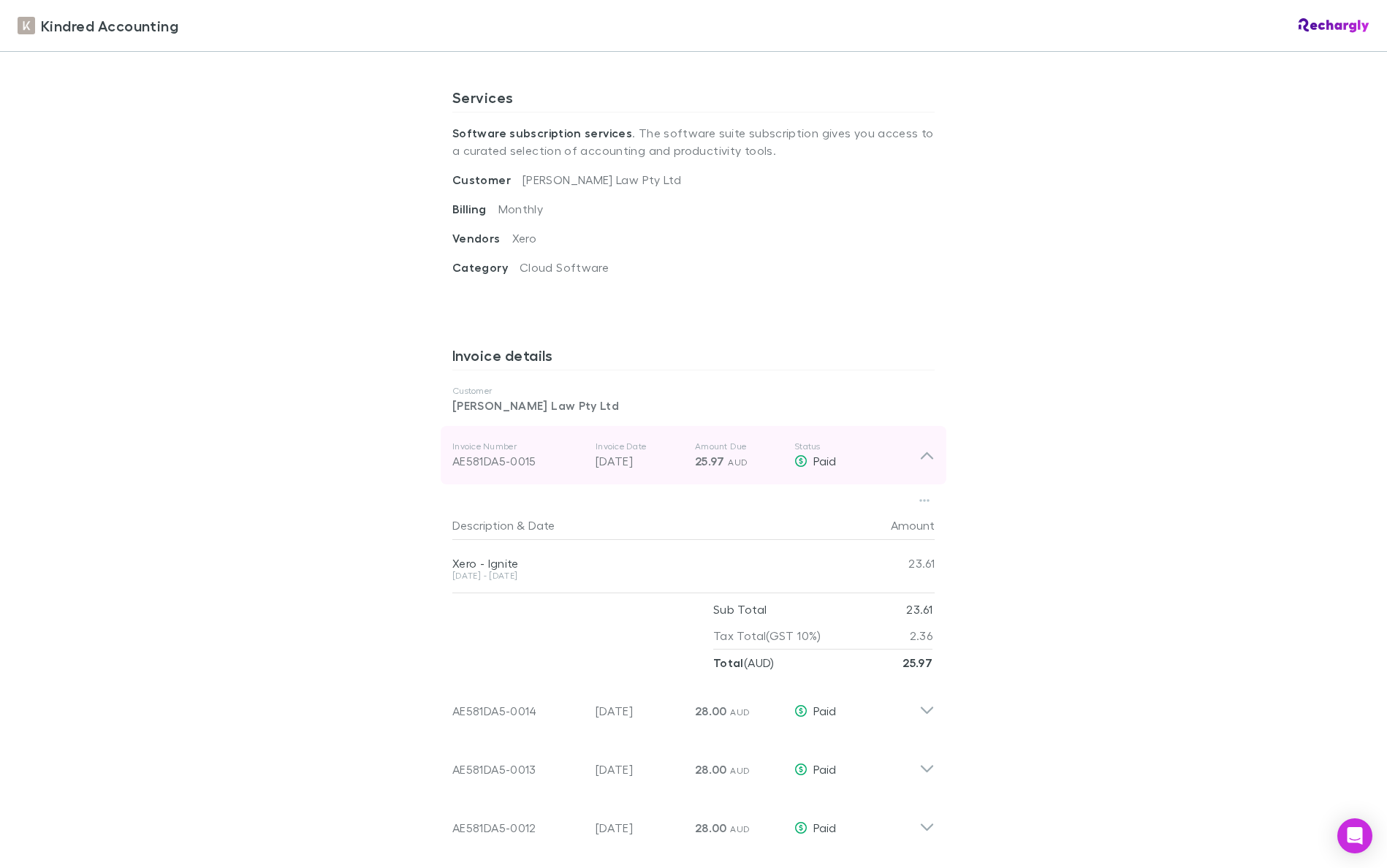
click at [921, 446] on icon at bounding box center [926, 455] width 15 height 18
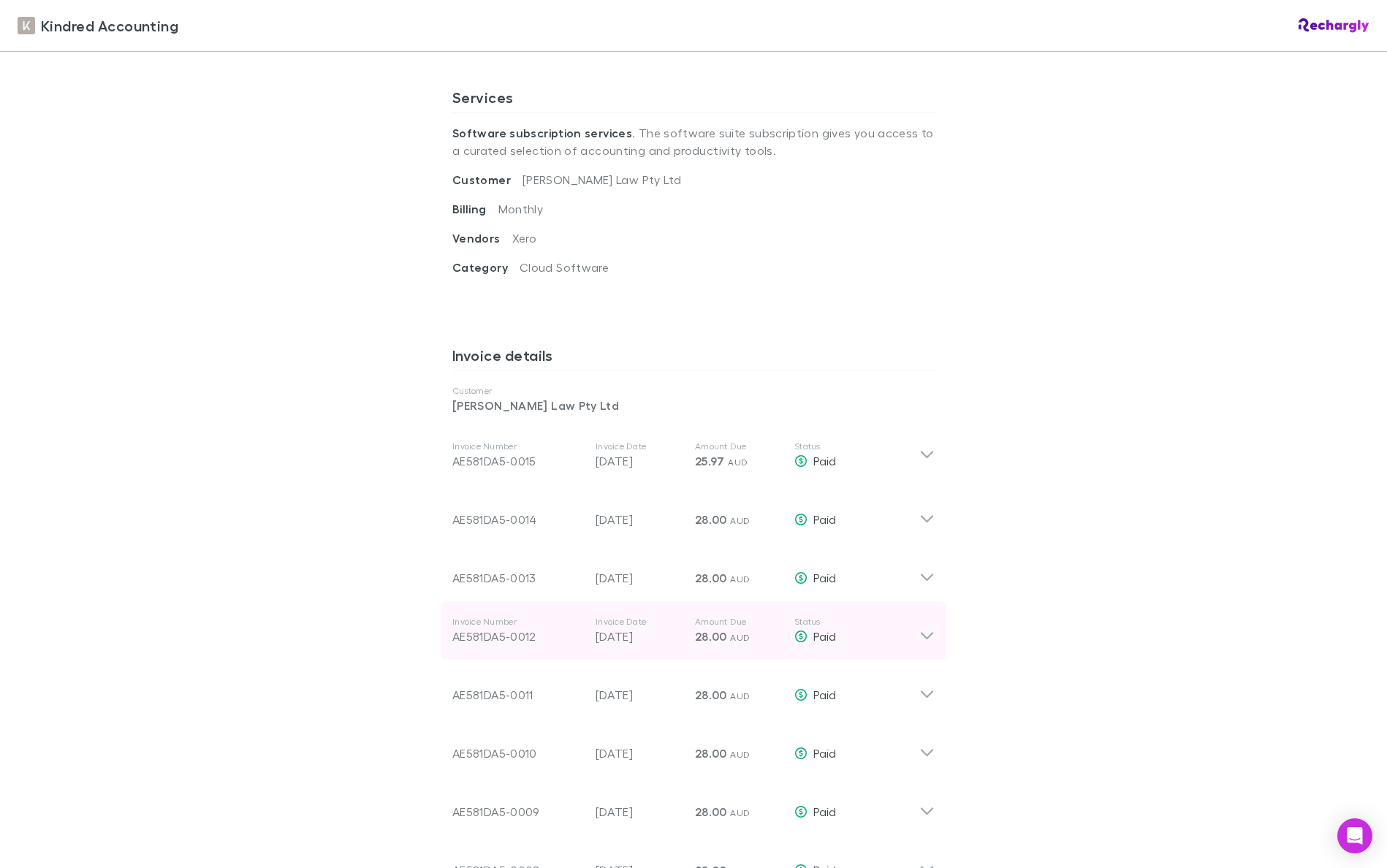
click at [925, 625] on icon at bounding box center [926, 631] width 15 height 29
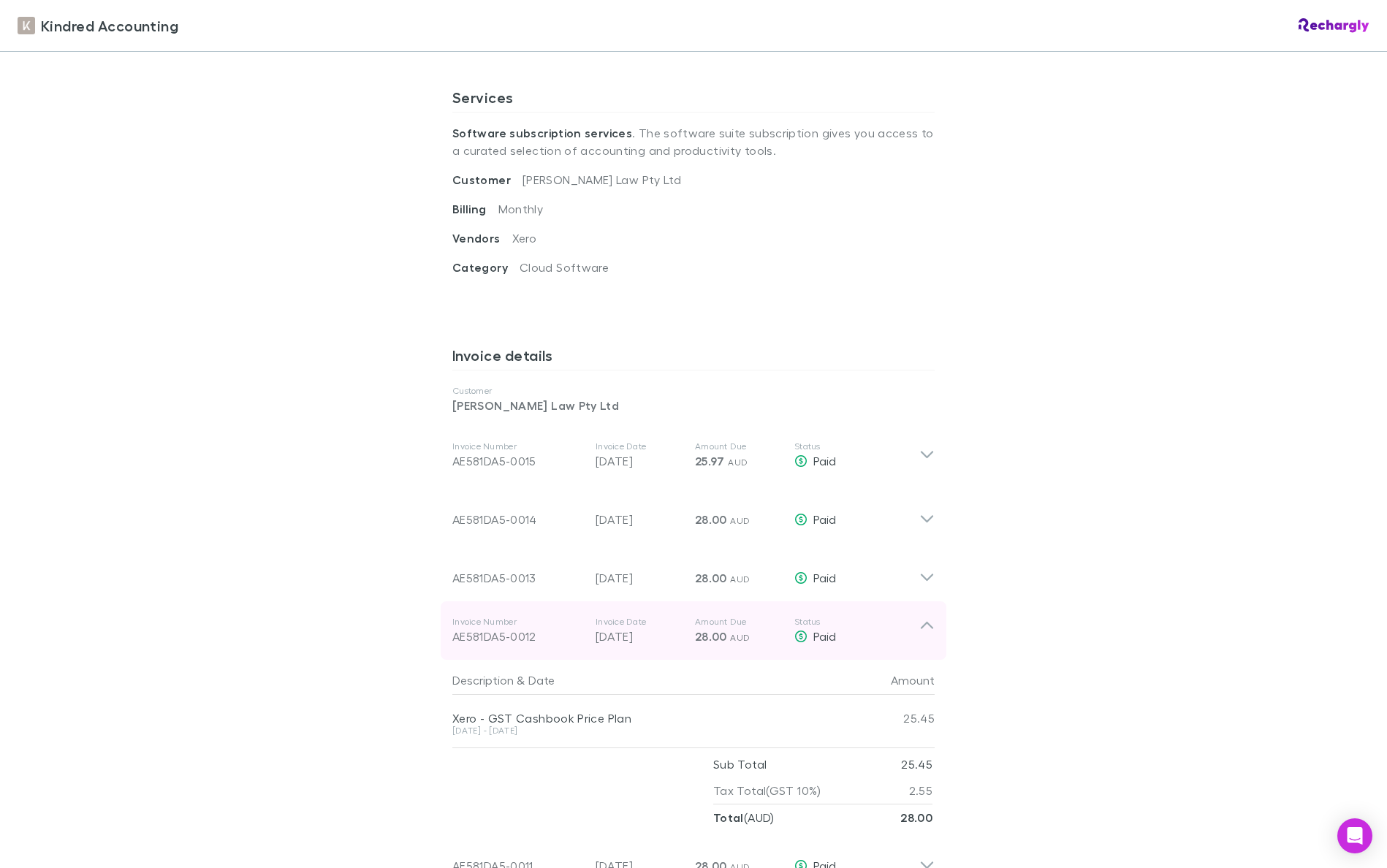
click at [938, 614] on div "Invoice Number AE581DA5-0012 Invoice Date 01 May 2025 Amount Due 28.00 AUD Stat…" at bounding box center [693, 631] width 506 height 58
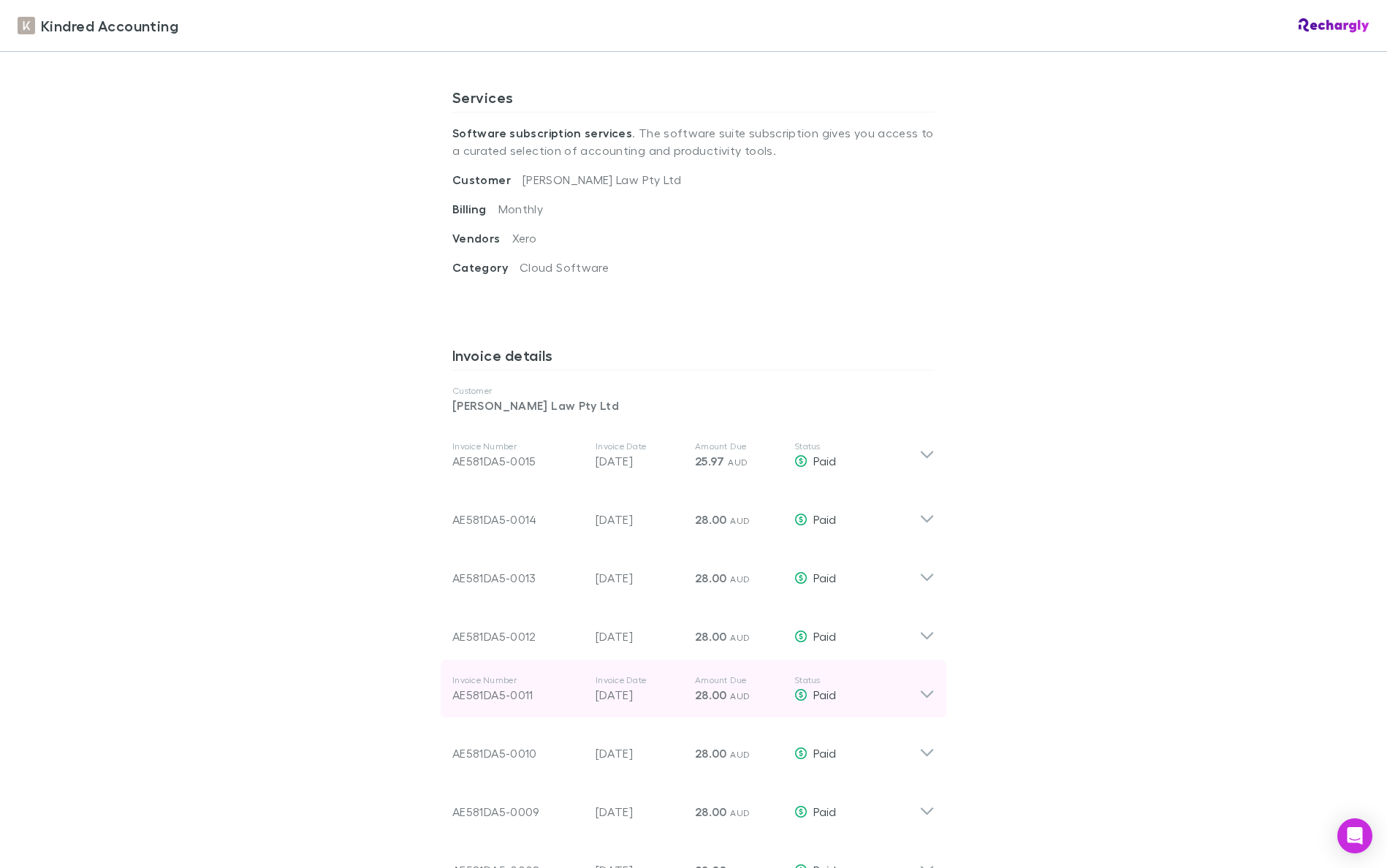
click at [917, 677] on div "Invoice Number AE581DA5-0011 Invoice Date 01 Apr 2025 Amount Due 28.00 AUD Stat…" at bounding box center [693, 689] width 506 height 58
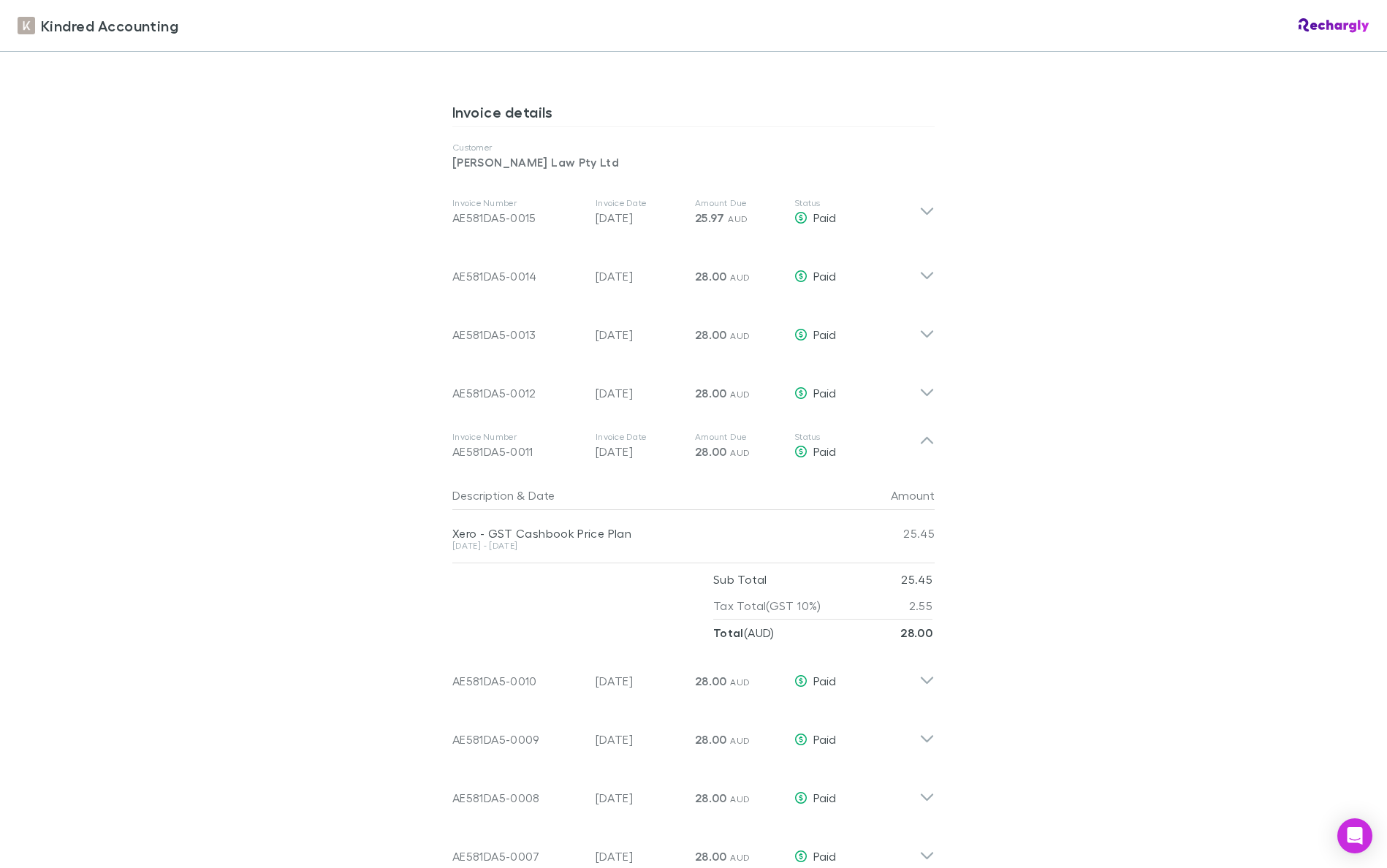
scroll to position [754, 0]
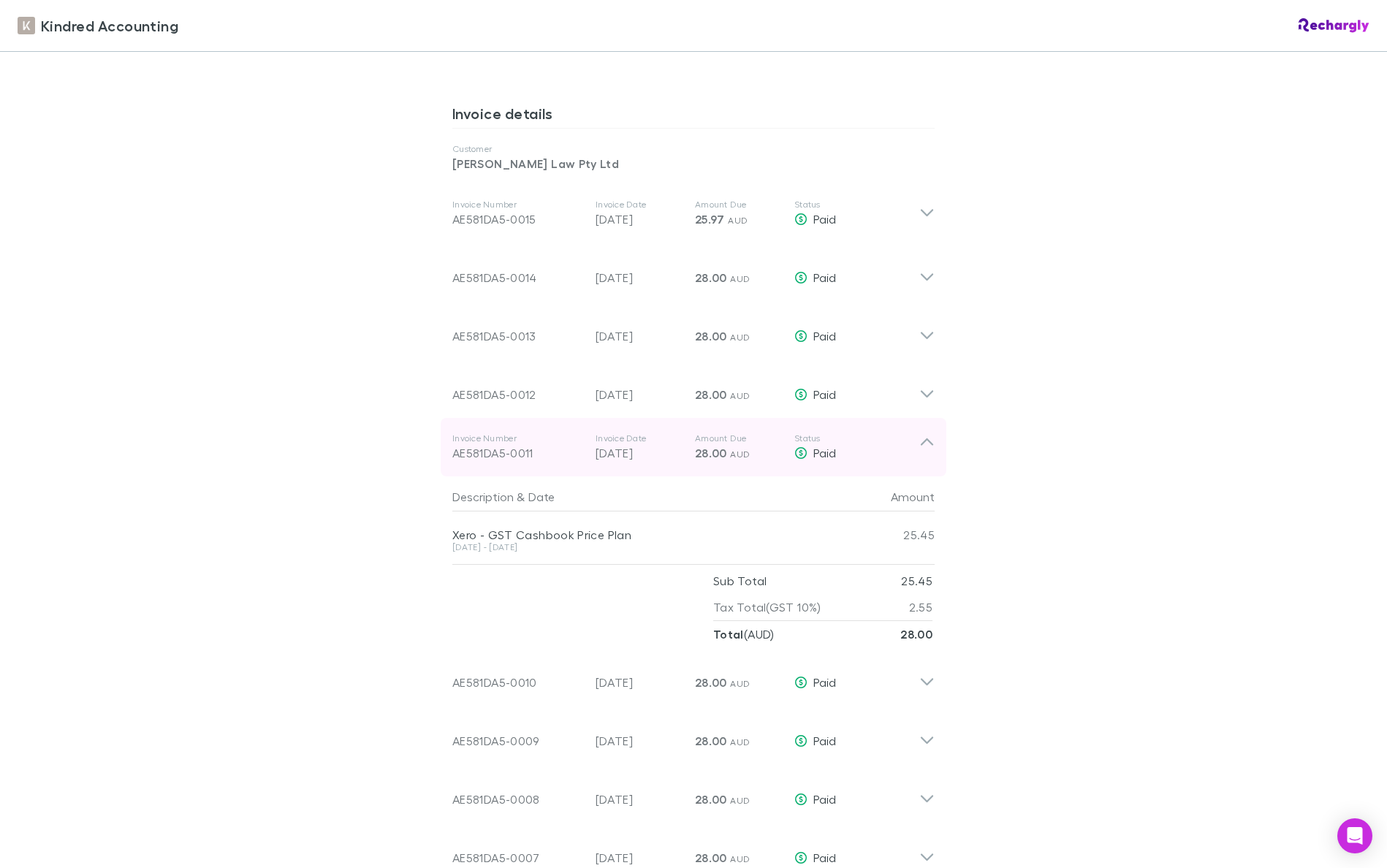
click at [928, 432] on icon at bounding box center [926, 447] width 15 height 29
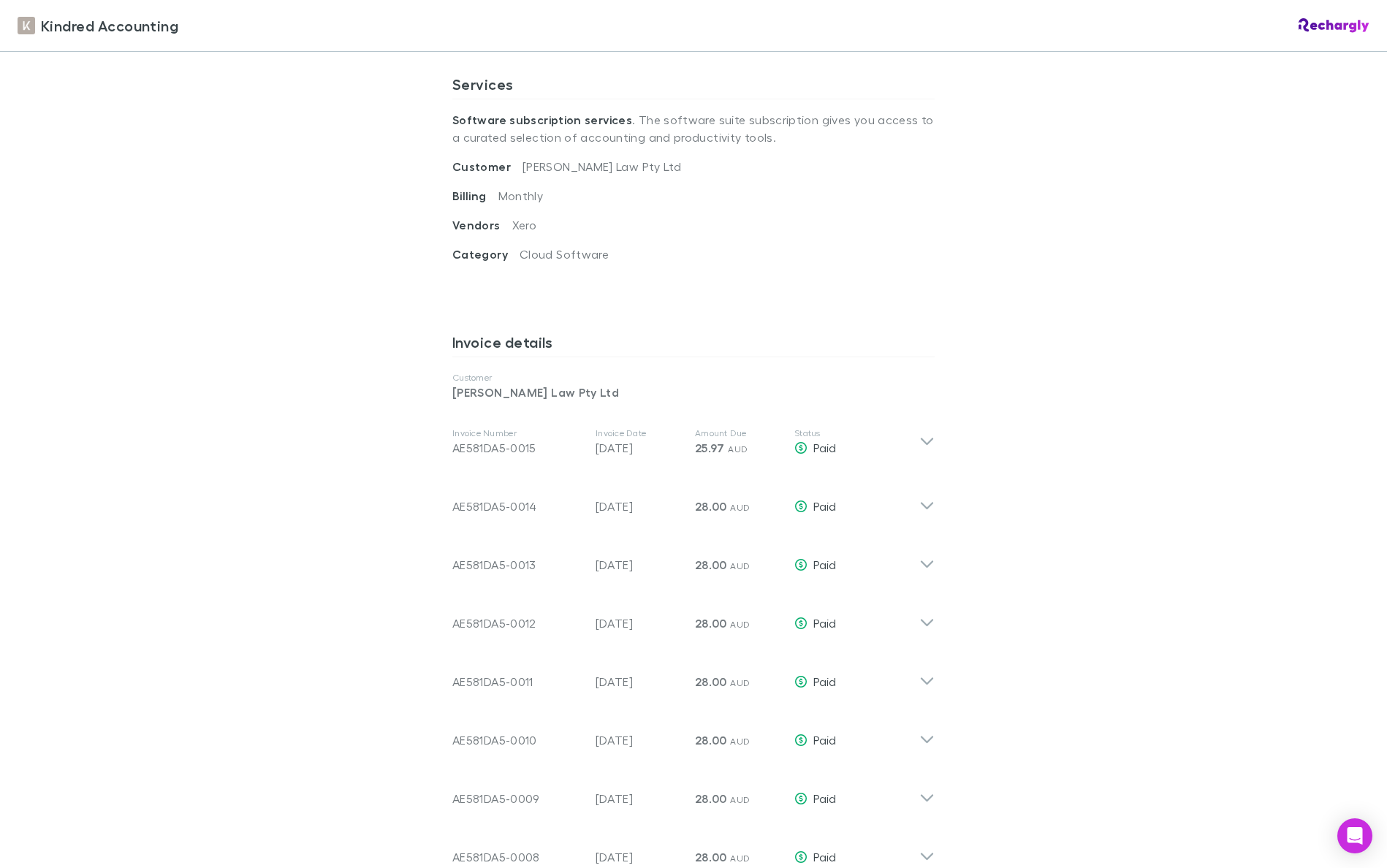
scroll to position [198, 0]
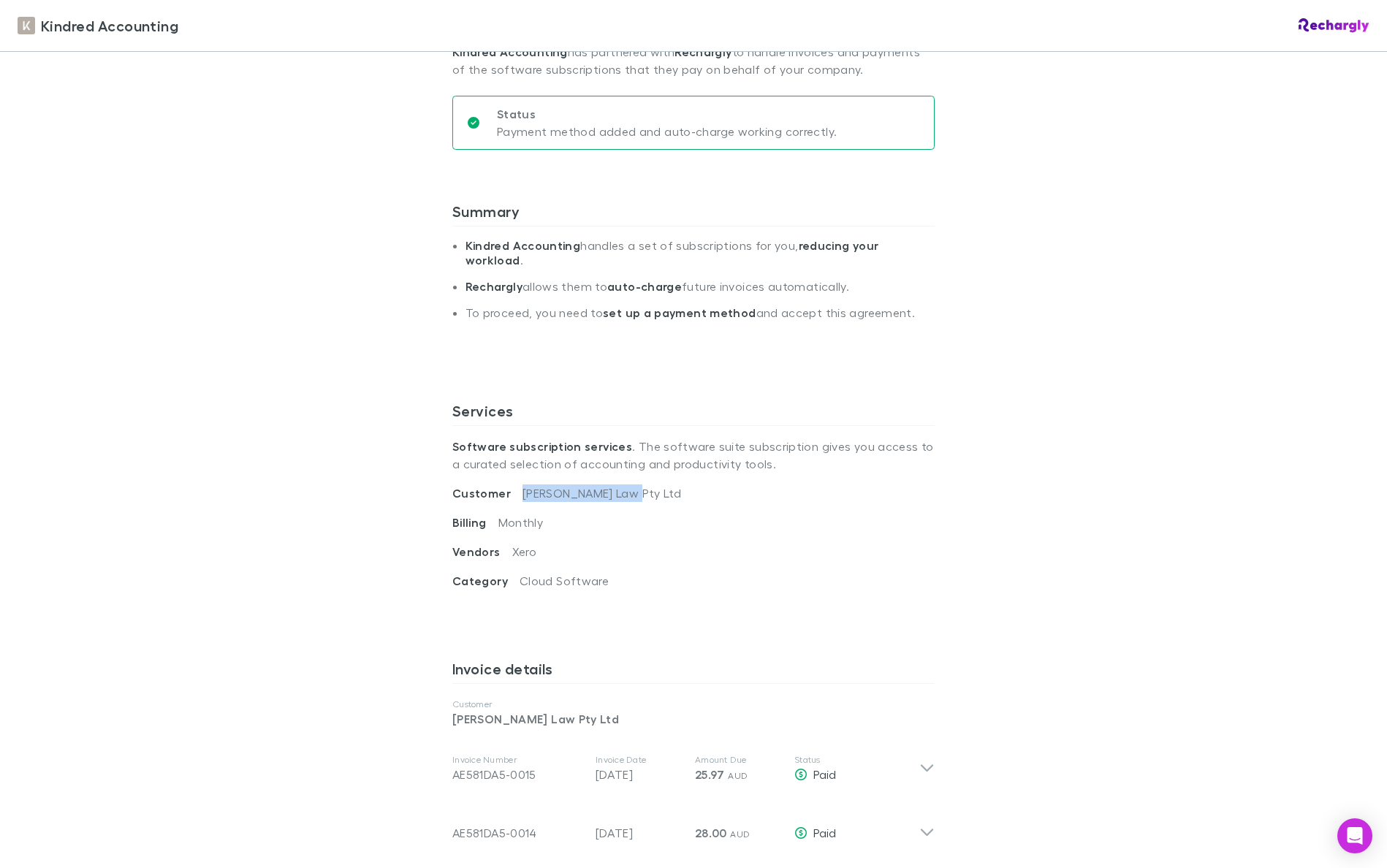
drag, startPoint x: 513, startPoint y: 479, endPoint x: 663, endPoint y: 480, distance: 150.0
click at [662, 484] on div "Customer Arthur Law Pty Ltd" at bounding box center [694, 499] width 483 height 29
click at [763, 543] on div "Vendors Xero" at bounding box center [694, 558] width 483 height 29
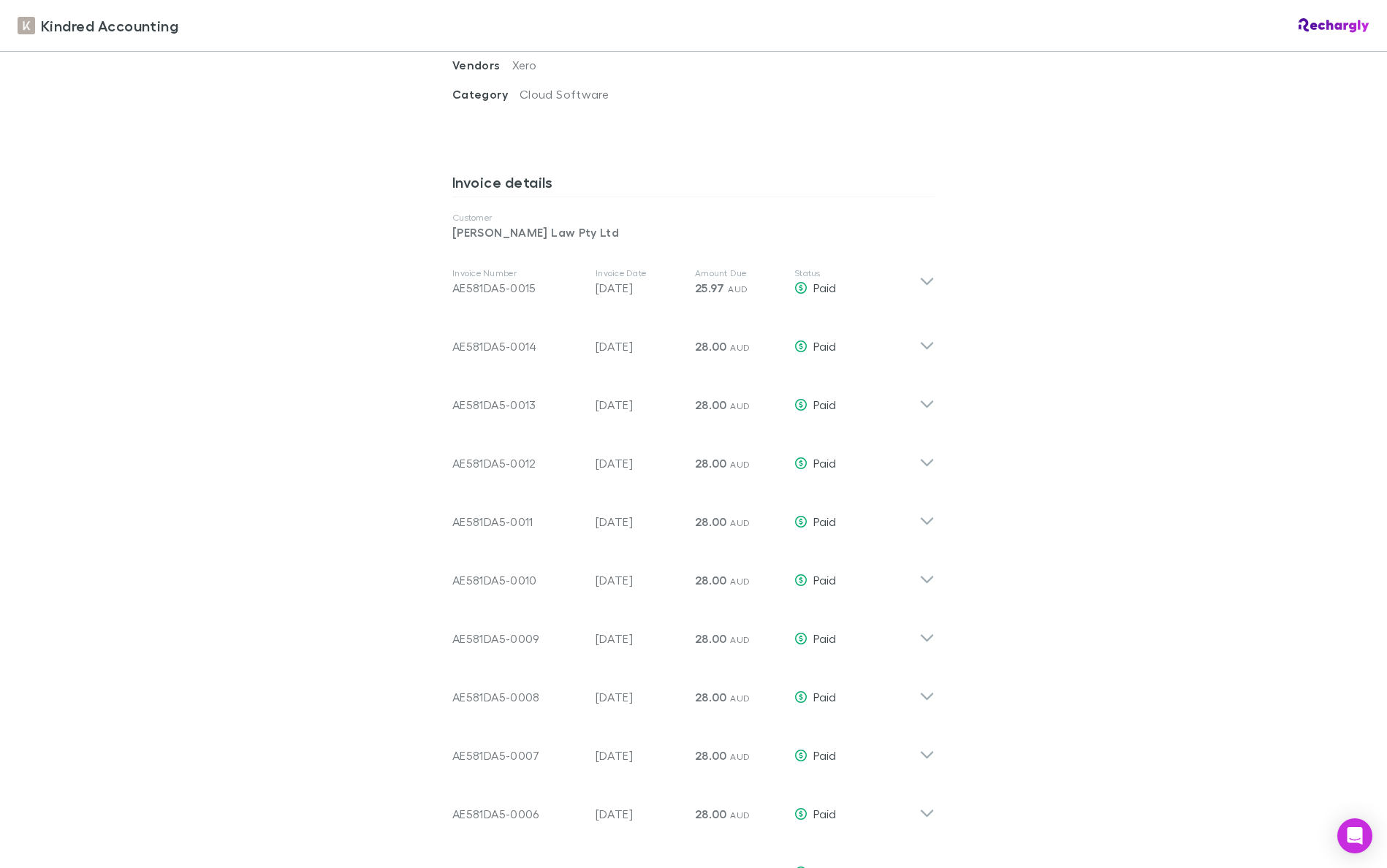
scroll to position [1555, 0]
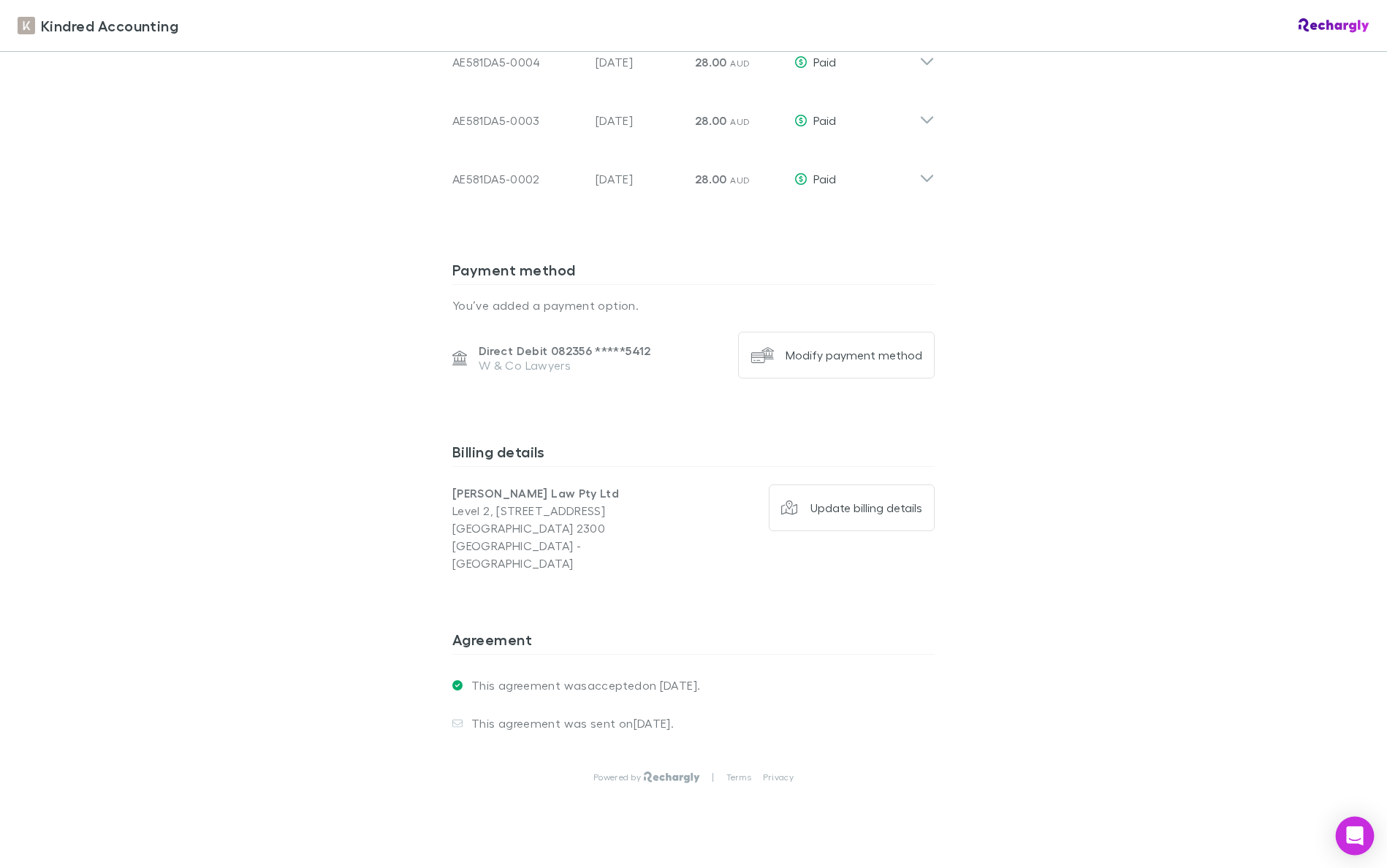
click at [1354, 827] on icon "Open Intercom Messenger" at bounding box center [1355, 836] width 19 height 19
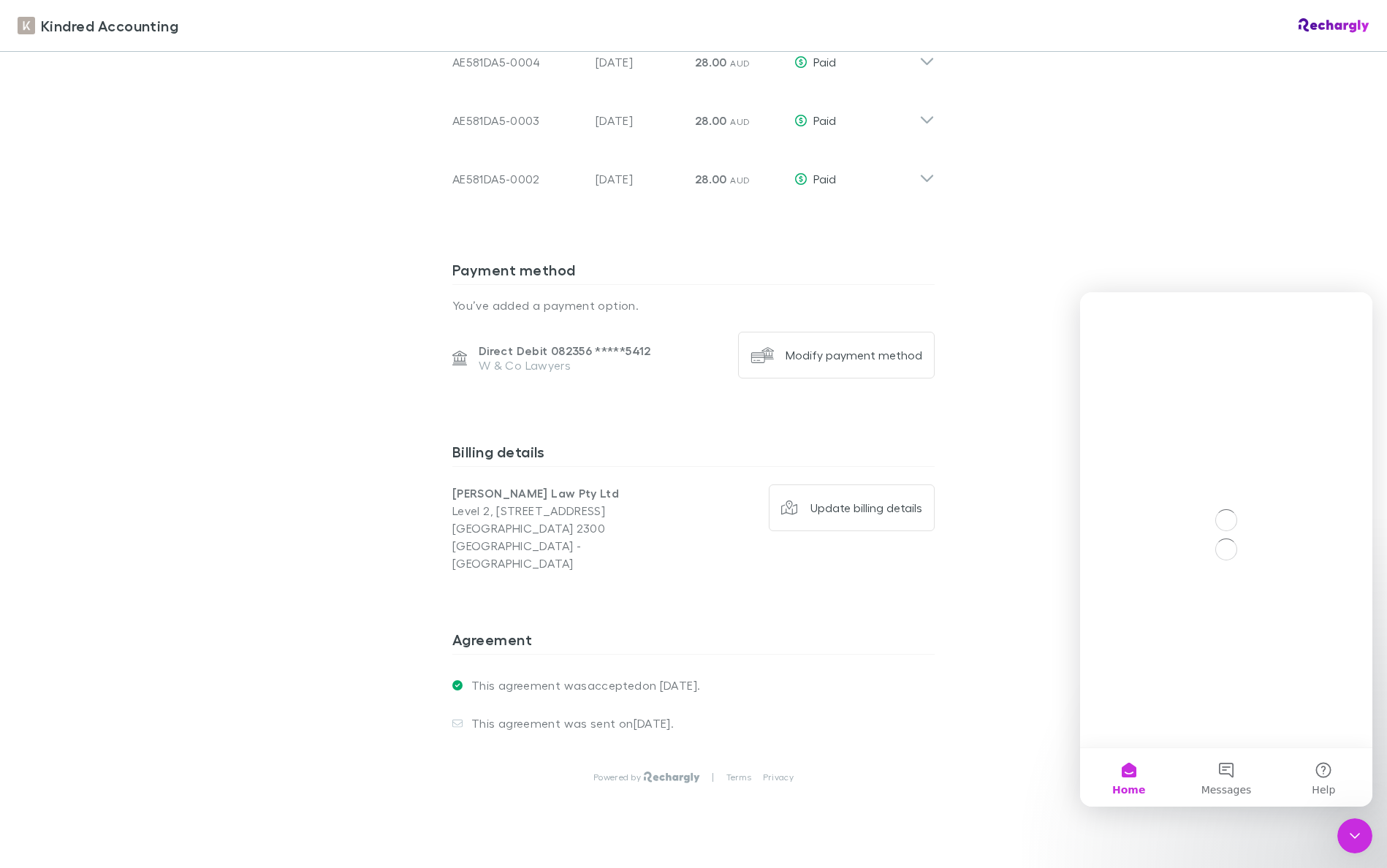
scroll to position [0, 0]
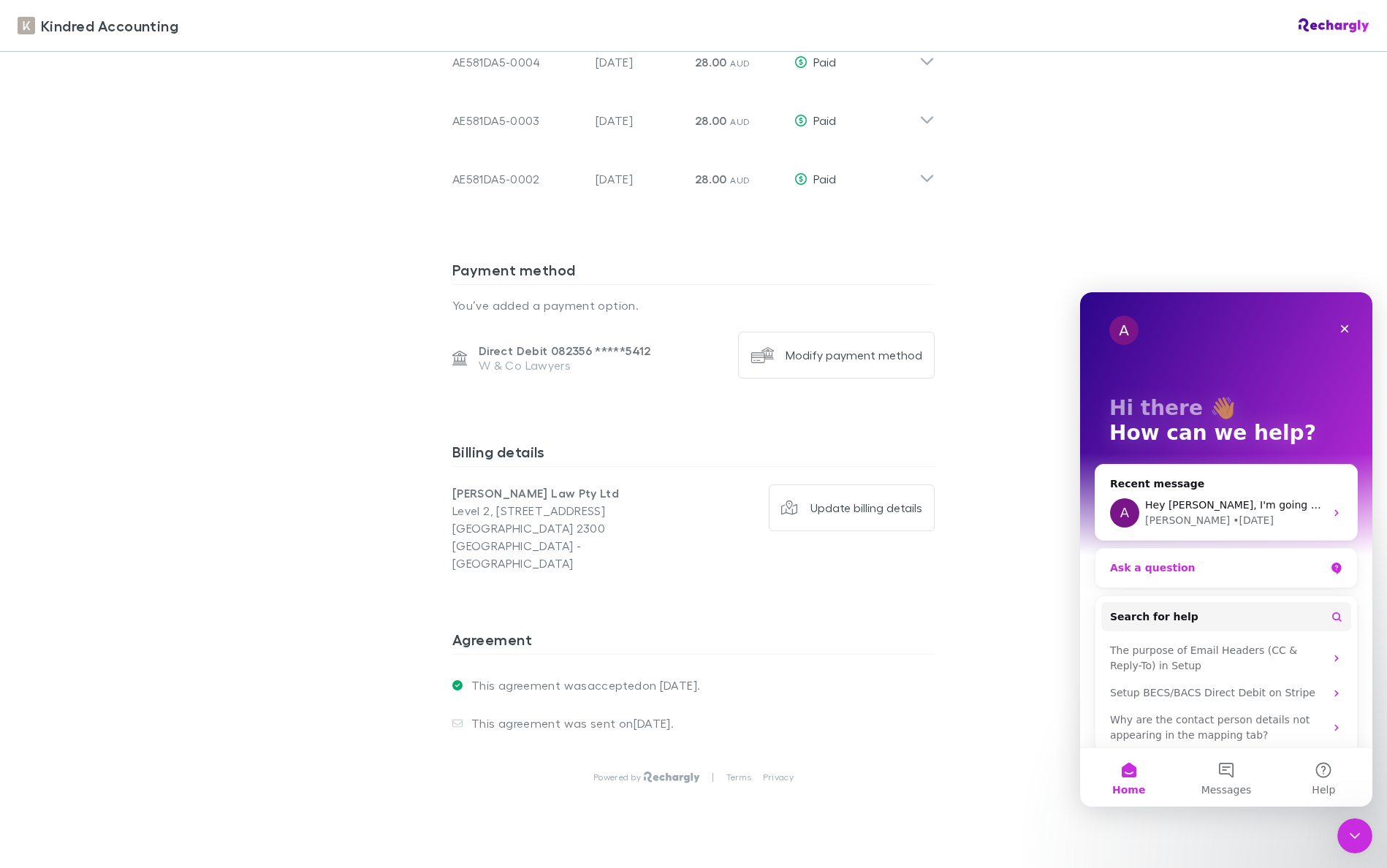
click at [1226, 577] on div "Ask a question" at bounding box center [1226, 568] width 262 height 39
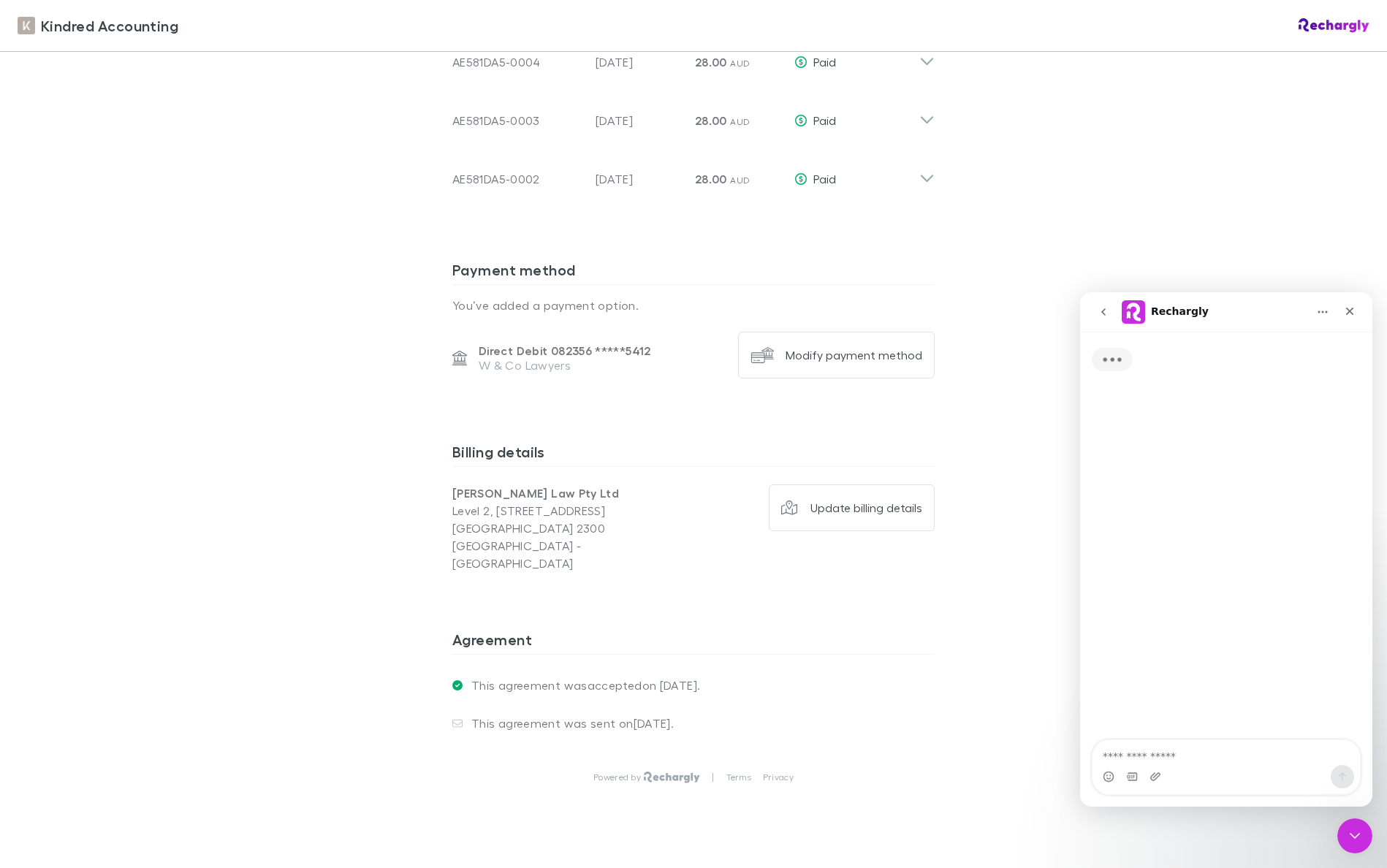
click at [1217, 760] on textarea "Ask a question…" at bounding box center [1226, 752] width 267 height 25
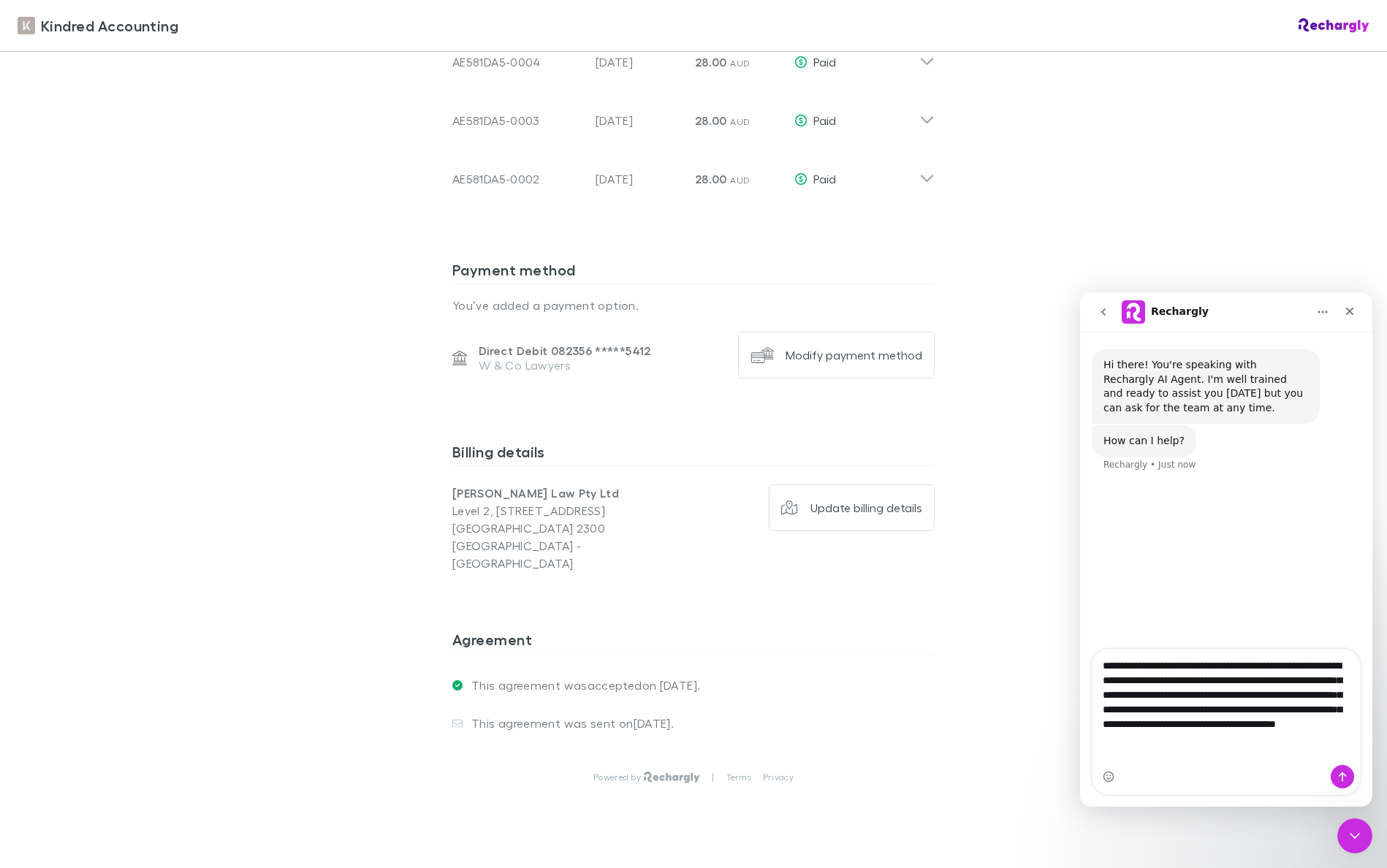
type textarea "**********"
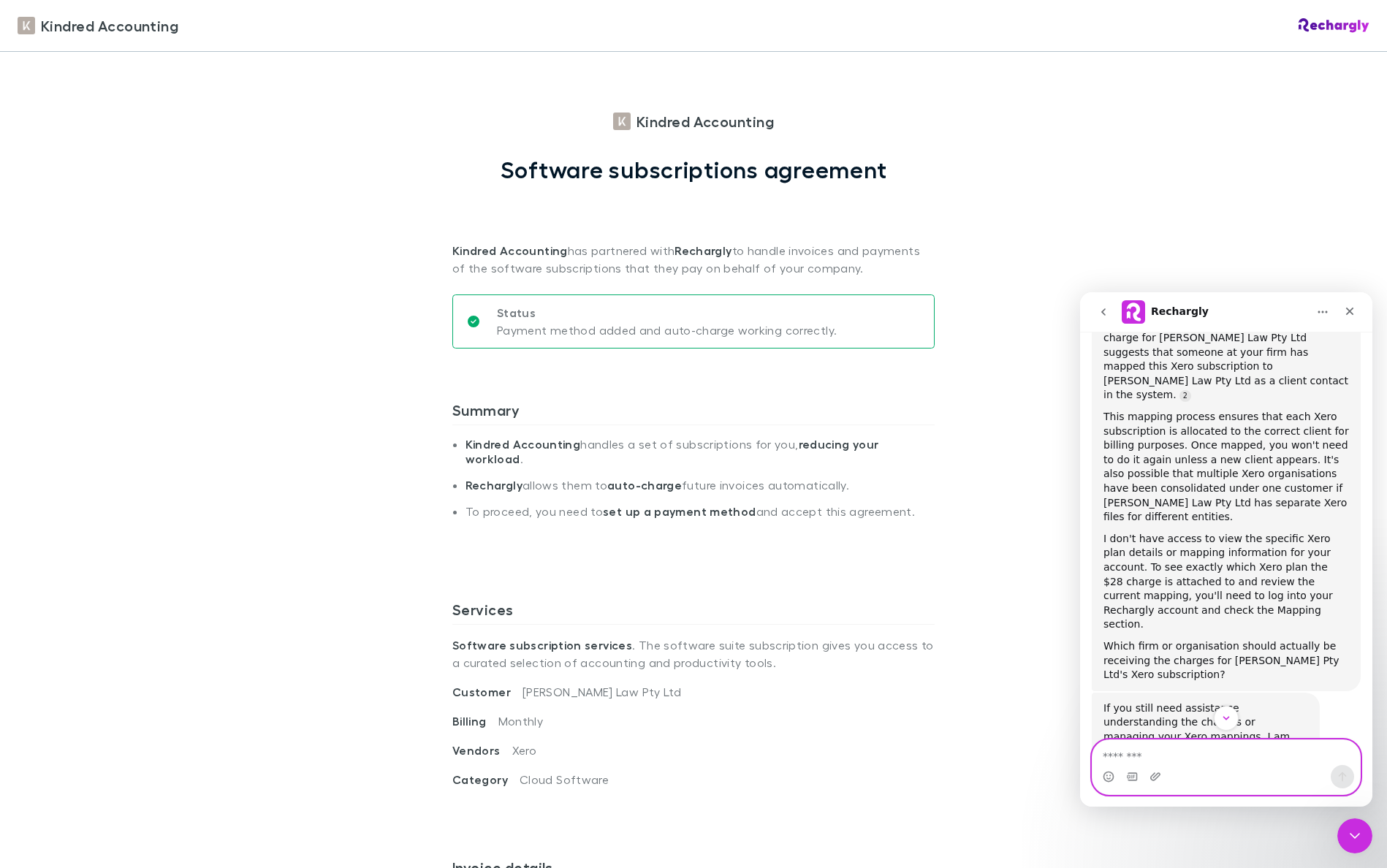
scroll to position [348, 0]
click at [1173, 751] on textarea "Message…" at bounding box center [1226, 752] width 267 height 25
type textarea "**********"
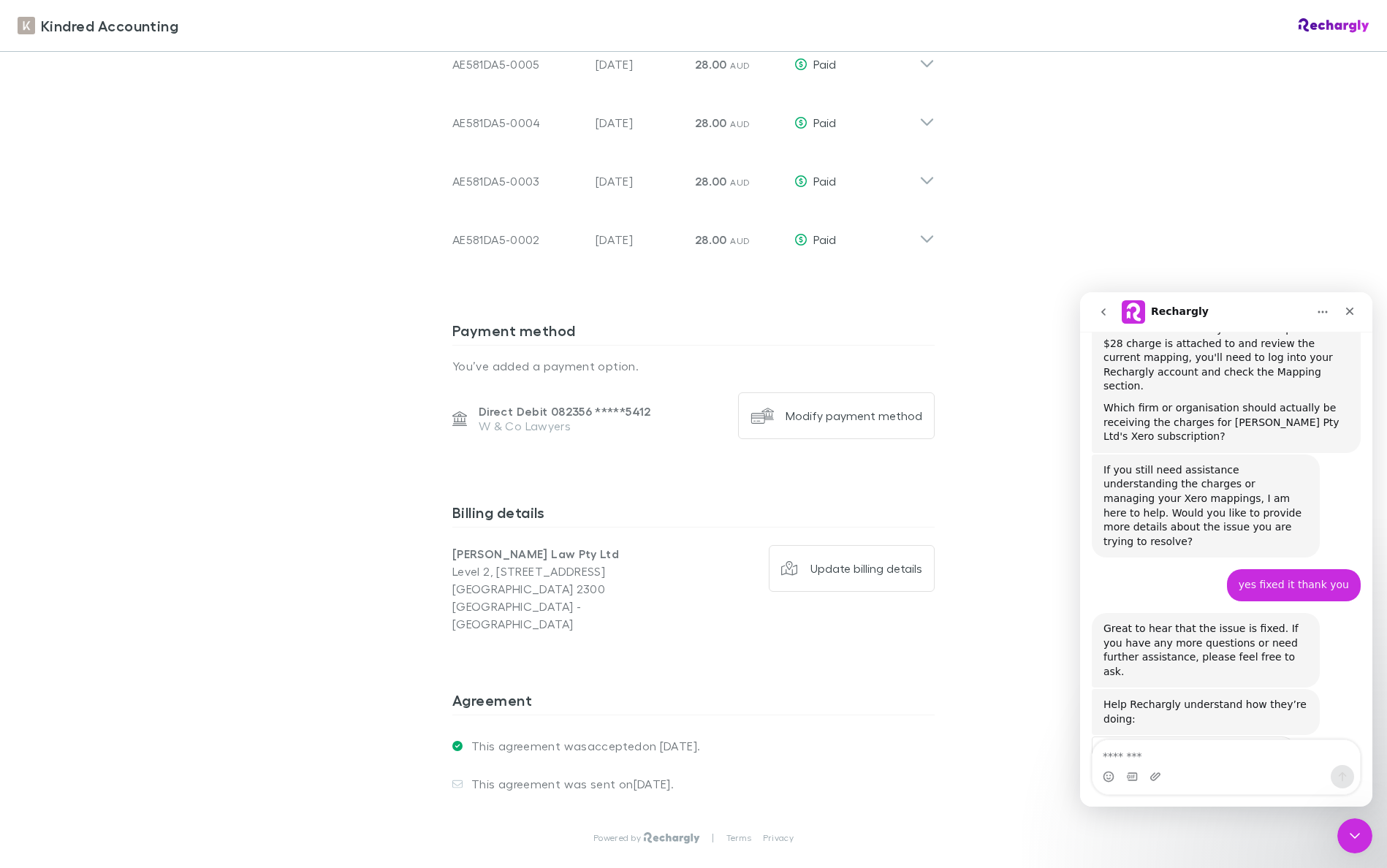
scroll to position [585, 0]
click at [1264, 777] on span "Amazing" at bounding box center [1262, 789] width 26 height 26
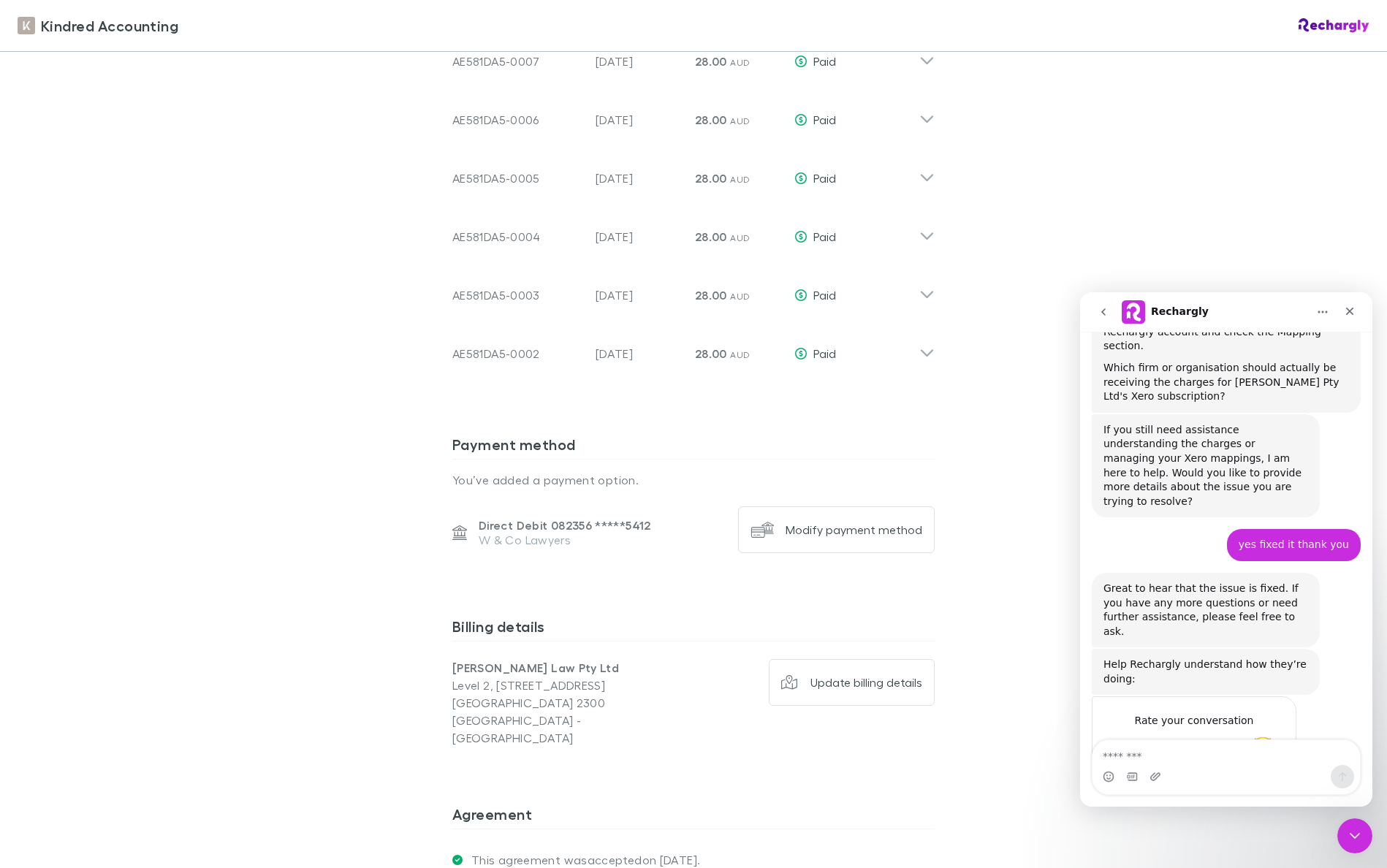
scroll to position [0, 0]
